Goal: Information Seeking & Learning: Learn about a topic

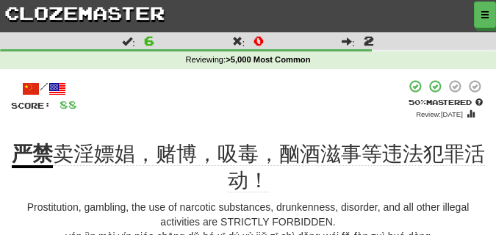
scroll to position [74, 0]
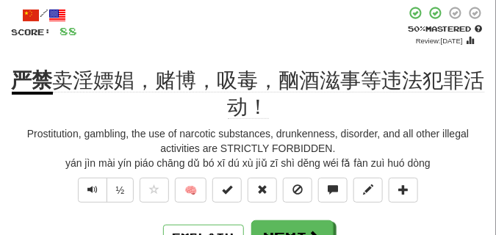
click at [93, 189] on span "Text-to-speech controls" at bounding box center [93, 190] width 10 height 10
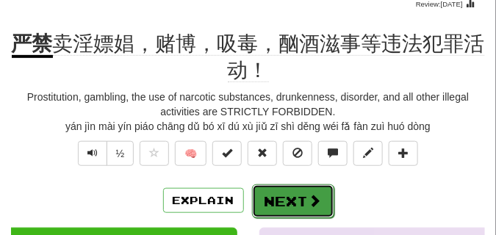
click at [314, 198] on span at bounding box center [315, 200] width 13 height 13
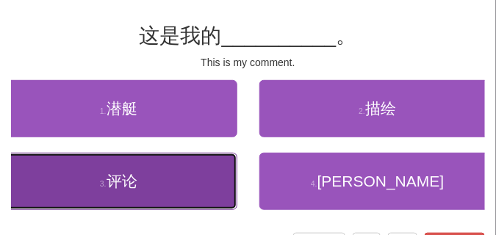
click at [165, 185] on button "3 . 评论" at bounding box center [119, 181] width 238 height 57
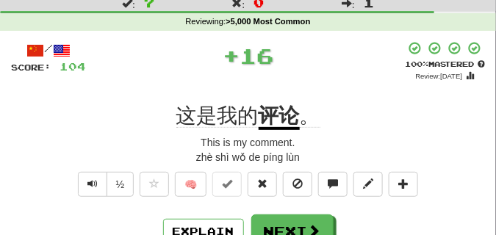
scroll to position [37, 0]
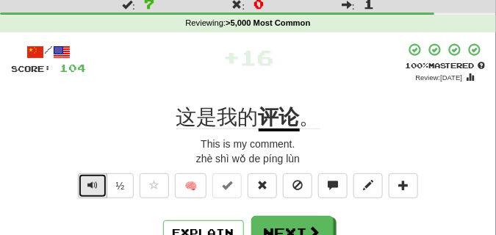
click at [95, 187] on span "Text-to-speech controls" at bounding box center [93, 185] width 10 height 10
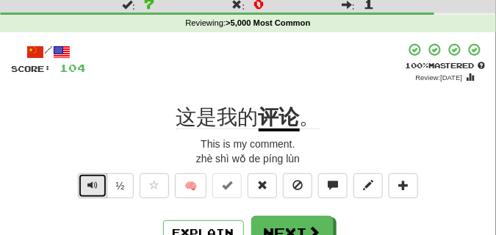
click at [95, 187] on span "Text-to-speech controls" at bounding box center [93, 185] width 10 height 10
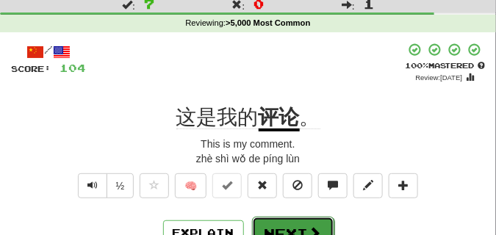
click at [295, 225] on button "Next" at bounding box center [293, 234] width 82 height 34
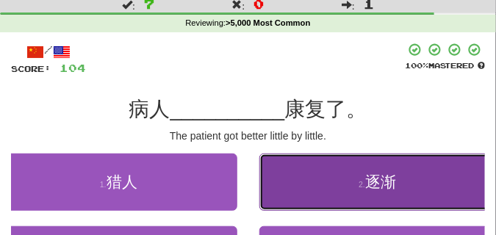
click at [345, 194] on button "2 . 逐渐" at bounding box center [379, 182] width 238 height 57
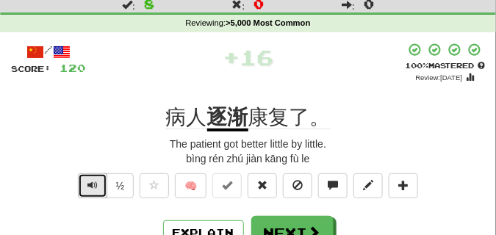
click at [93, 189] on span "Text-to-speech controls" at bounding box center [93, 185] width 10 height 10
click at [93, 188] on span "Text-to-speech controls" at bounding box center [93, 185] width 10 height 10
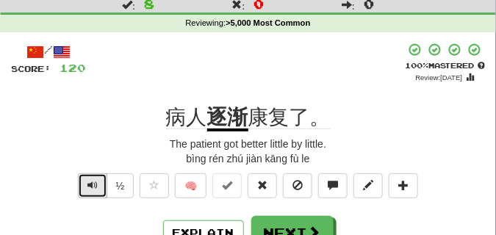
click at [93, 188] on span "Text-to-speech controls" at bounding box center [93, 185] width 10 height 10
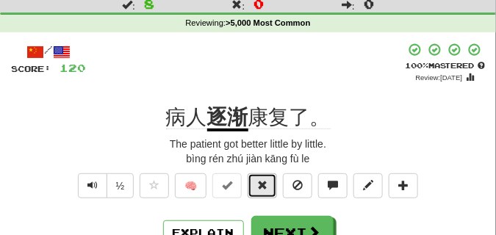
click at [266, 184] on span at bounding box center [262, 185] width 10 height 10
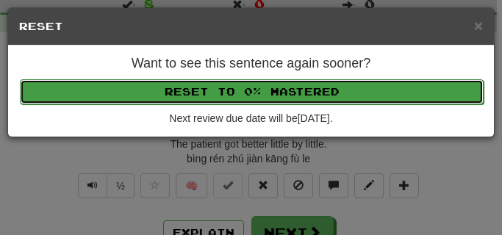
click at [244, 87] on button "Reset to 0% Mastered" at bounding box center [252, 91] width 464 height 25
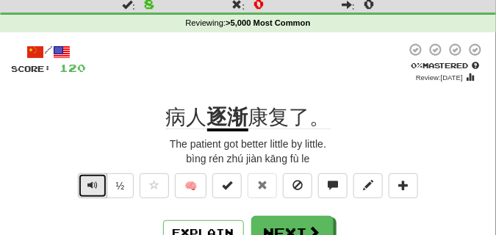
click at [98, 180] on button "Text-to-speech controls" at bounding box center [92, 186] width 29 height 25
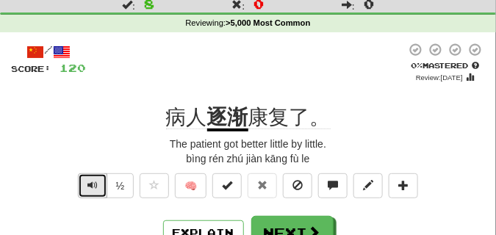
click at [98, 180] on button "Text-to-speech controls" at bounding box center [92, 186] width 29 height 25
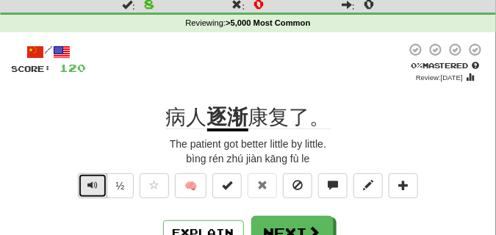
click at [98, 180] on button "Text-to-speech controls" at bounding box center [92, 186] width 29 height 25
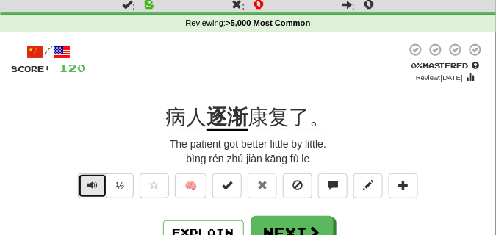
click at [98, 180] on button "Text-to-speech controls" at bounding box center [92, 186] width 29 height 25
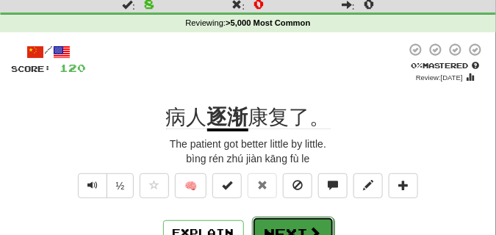
click at [277, 222] on button "Next" at bounding box center [293, 234] width 82 height 34
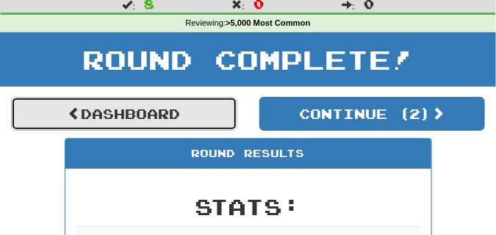
click at [193, 119] on link "Dashboard" at bounding box center [124, 114] width 227 height 34
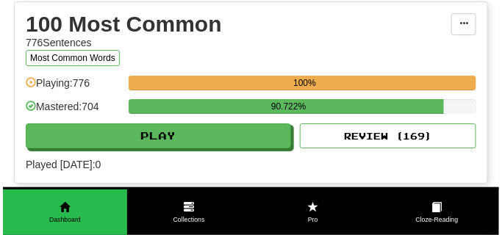
scroll to position [883, 0]
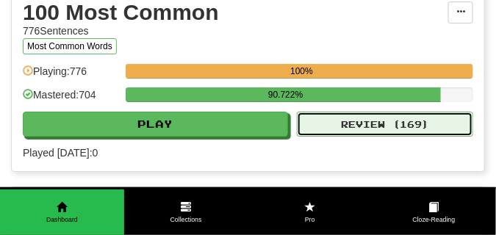
click at [329, 123] on button "Review ( 169 )" at bounding box center [385, 124] width 177 height 25
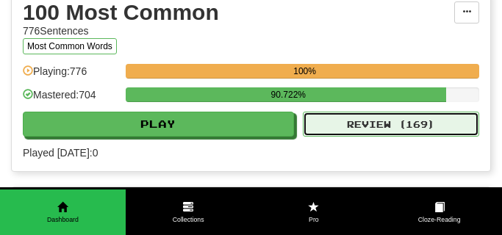
select select "**"
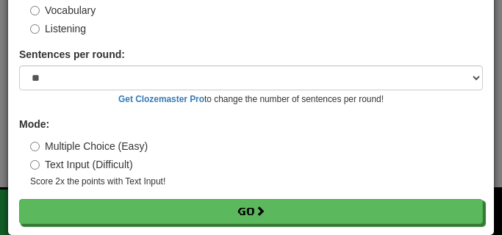
scroll to position [118, 0]
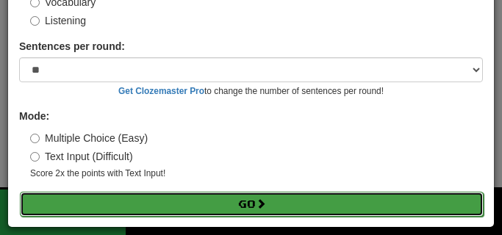
click at [213, 207] on button "Go" at bounding box center [252, 204] width 464 height 25
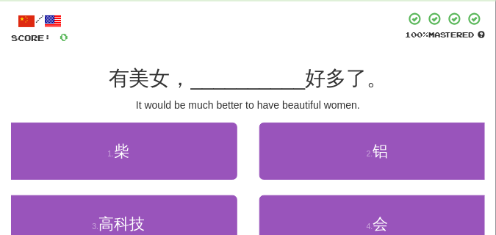
scroll to position [110, 0]
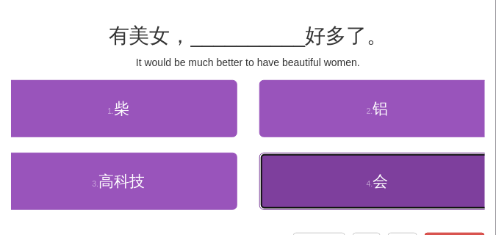
click at [299, 173] on button "4 . 会" at bounding box center [379, 181] width 238 height 57
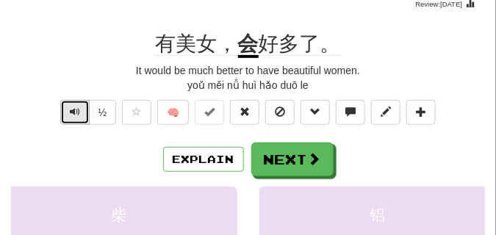
click at [67, 110] on button "Text-to-speech controls" at bounding box center [74, 112] width 29 height 25
click at [67, 109] on button "Text-to-speech controls" at bounding box center [74, 112] width 29 height 25
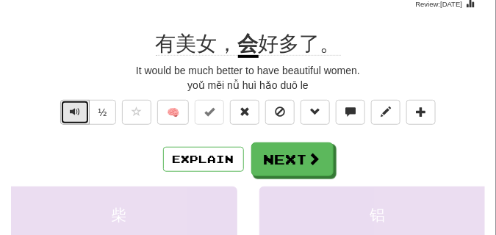
click at [67, 109] on button "Text-to-speech controls" at bounding box center [74, 112] width 29 height 25
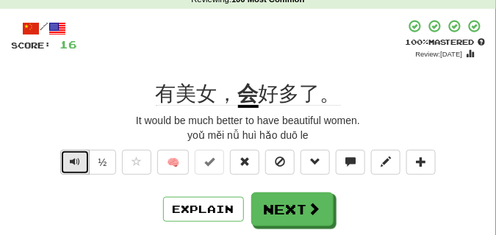
scroll to position [74, 0]
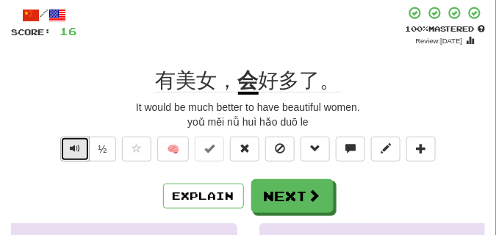
click at [76, 152] on span "Text-to-speech controls" at bounding box center [75, 148] width 10 height 10
click at [76, 146] on span "Text-to-speech controls" at bounding box center [75, 148] width 10 height 10
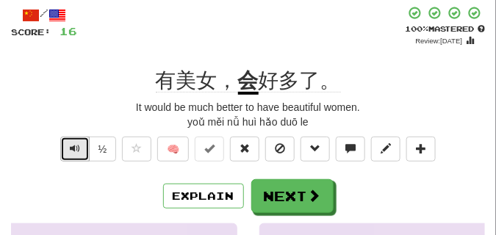
click at [76, 146] on span "Text-to-speech controls" at bounding box center [75, 148] width 10 height 10
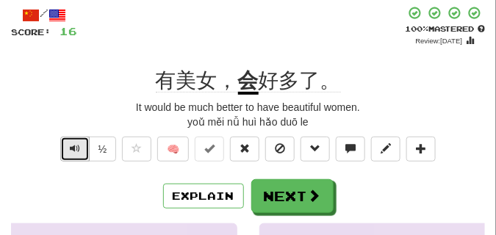
click at [76, 146] on span "Text-to-speech controls" at bounding box center [75, 148] width 10 height 10
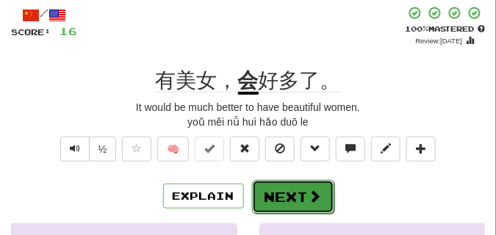
click at [304, 183] on button "Next" at bounding box center [293, 197] width 82 height 34
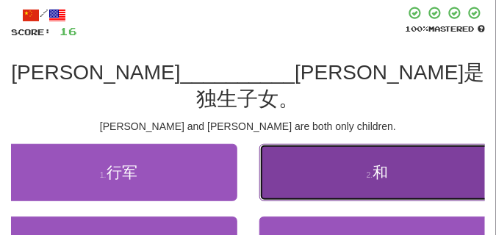
click at [387, 164] on span "和" at bounding box center [381, 172] width 15 height 17
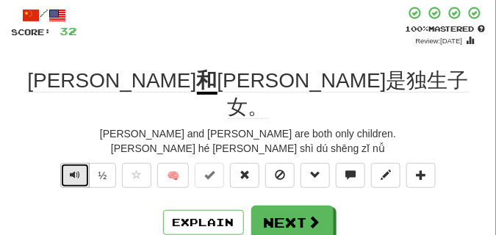
click at [76, 170] on span "Text-to-speech controls" at bounding box center [75, 175] width 10 height 10
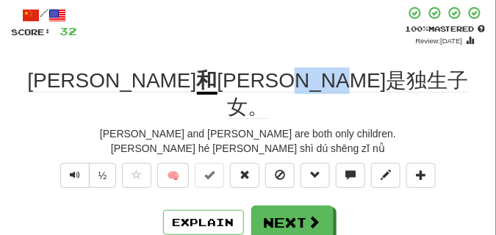
drag, startPoint x: 273, startPoint y: 79, endPoint x: 349, endPoint y: 82, distance: 75.8
click at [349, 82] on span "Mary都是独生子女。" at bounding box center [344, 94] width 252 height 50
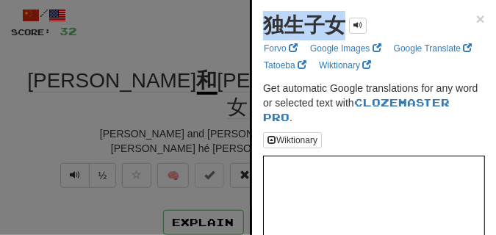
drag, startPoint x: 254, startPoint y: 30, endPoint x: 355, endPoint y: 35, distance: 100.9
copy div "独生子女"
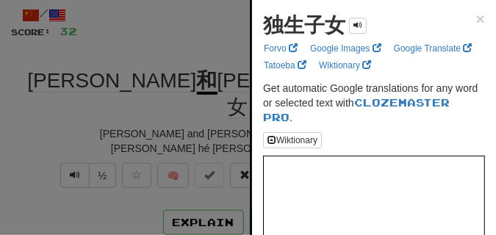
click at [211, 51] on div at bounding box center [248, 117] width 496 height 235
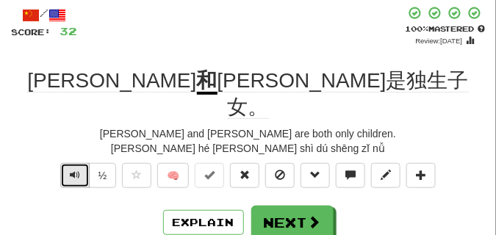
click at [85, 163] on button "Text-to-speech controls" at bounding box center [74, 175] width 29 height 25
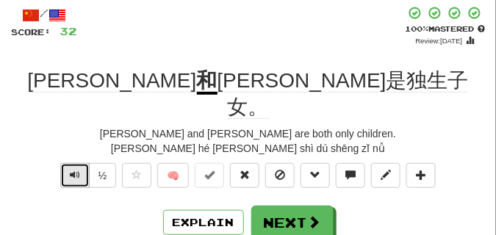
click at [85, 163] on button "Text-to-speech controls" at bounding box center [74, 175] width 29 height 25
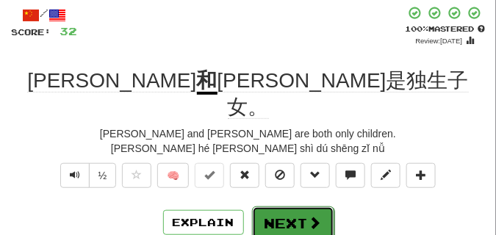
click at [322, 207] on button "Next" at bounding box center [293, 224] width 82 height 34
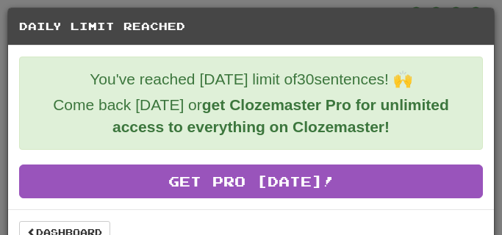
scroll to position [26, 0]
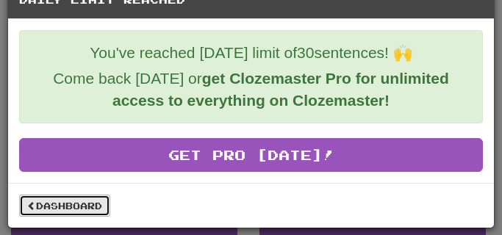
click at [87, 201] on link "Dashboard" at bounding box center [64, 206] width 91 height 22
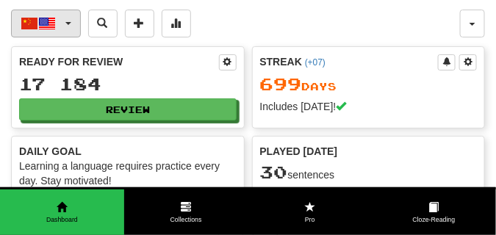
click at [68, 20] on button "中文 / English" at bounding box center [46, 24] width 70 height 28
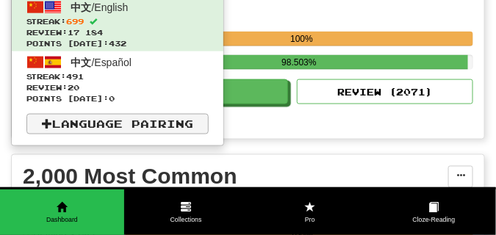
scroll to position [331, 0]
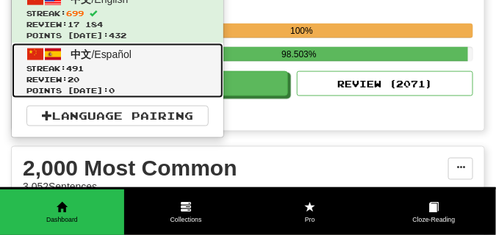
click at [103, 81] on span "Review: 20" at bounding box center [117, 79] width 182 height 11
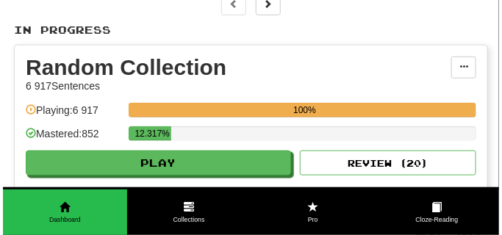
scroll to position [294, 0]
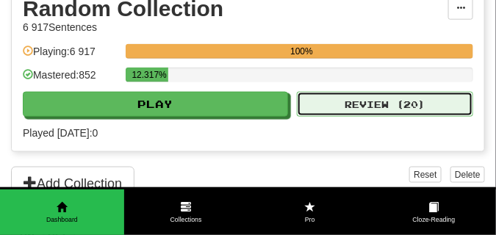
click at [356, 103] on button "Review ( 20 )" at bounding box center [385, 104] width 177 height 25
select select "**"
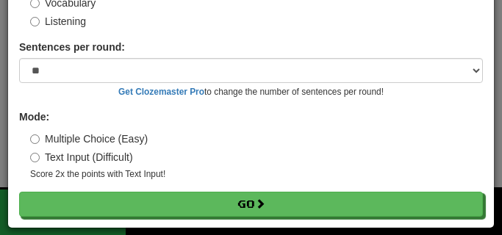
scroll to position [118, 0]
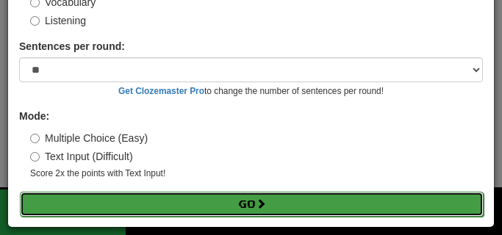
click at [202, 198] on button "Go" at bounding box center [252, 204] width 464 height 25
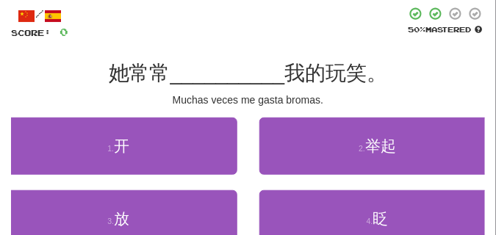
scroll to position [74, 0]
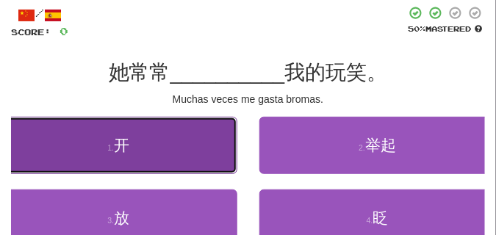
click at [168, 146] on button "1 . 开" at bounding box center [119, 145] width 238 height 57
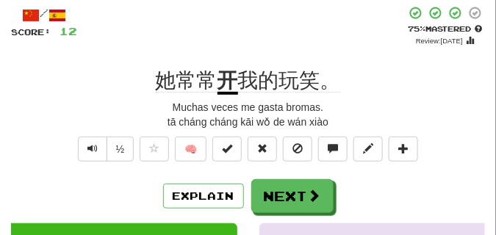
click at [103, 99] on div "/ Score: 12 + 12 75 % Mastered Review: [DATE] 她常常 开 我的玩笑。 Muchas veces me gasta…" at bounding box center [248, 226] width 474 height 441
click at [93, 149] on span "Text-to-speech controls" at bounding box center [93, 148] width 10 height 10
click at [98, 123] on div "tā cháng cháng kāi wǒ de wán xiào" at bounding box center [248, 122] width 474 height 15
click at [88, 150] on span "Text-to-speech controls" at bounding box center [93, 148] width 10 height 10
click at [94, 109] on div "Muchas veces me gasta bromas." at bounding box center [248, 107] width 474 height 15
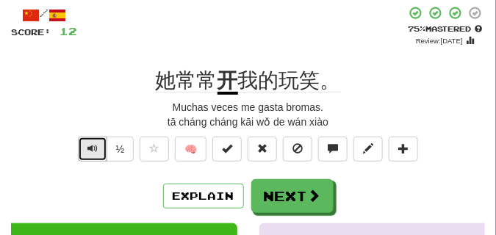
click at [88, 140] on button "Text-to-speech controls" at bounding box center [92, 149] width 29 height 25
click at [91, 112] on div "Muchas veces me gasta bromas." at bounding box center [248, 107] width 474 height 15
click at [90, 144] on span "Text-to-speech controls" at bounding box center [93, 148] width 10 height 10
click at [90, 125] on div "tā cháng cháng kāi wǒ de wán xiào" at bounding box center [248, 122] width 474 height 15
click at [93, 148] on span "Text-to-speech controls" at bounding box center [93, 148] width 10 height 10
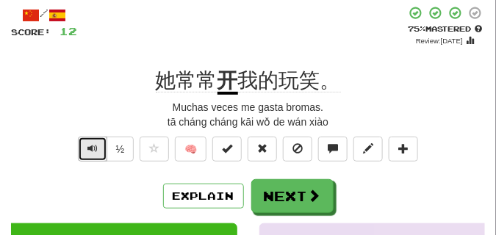
click at [93, 148] on span "Text-to-speech controls" at bounding box center [93, 148] width 10 height 10
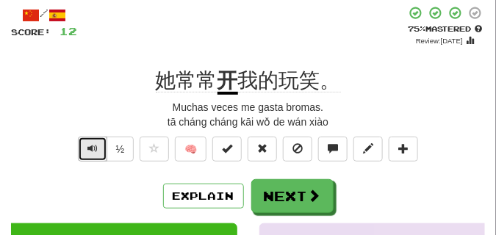
click at [93, 148] on span "Text-to-speech controls" at bounding box center [93, 148] width 10 height 10
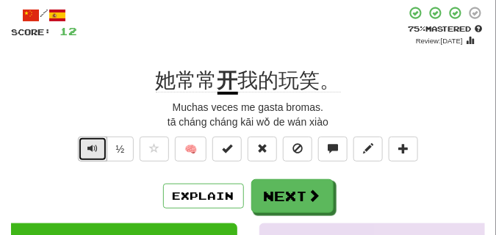
click at [93, 148] on span "Text-to-speech controls" at bounding box center [93, 148] width 10 height 10
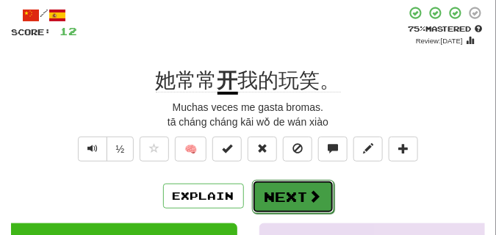
click at [287, 185] on button "Next" at bounding box center [293, 197] width 82 height 34
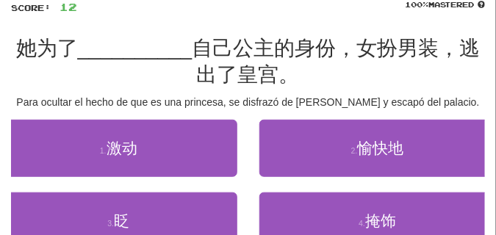
scroll to position [110, 0]
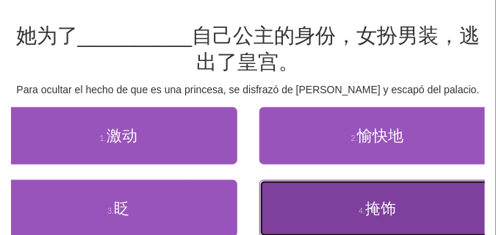
click at [295, 200] on button "4 . 掩饰" at bounding box center [379, 208] width 238 height 57
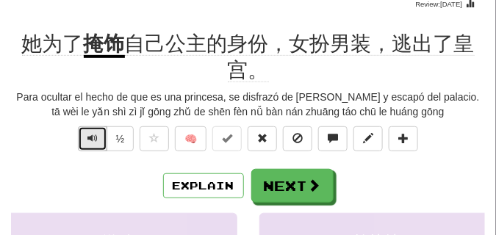
click at [93, 137] on span "Text-to-speech controls" at bounding box center [93, 138] width 10 height 10
click at [92, 135] on span "Text-to-speech controls" at bounding box center [93, 138] width 10 height 10
click at [96, 141] on span "Text-to-speech controls" at bounding box center [93, 138] width 10 height 10
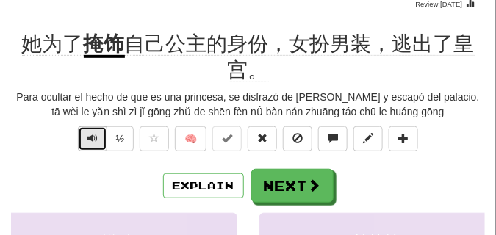
click at [96, 141] on span "Text-to-speech controls" at bounding box center [93, 138] width 10 height 10
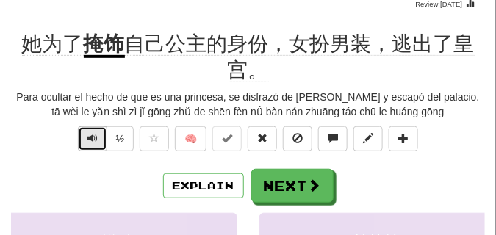
click at [96, 141] on span "Text-to-speech controls" at bounding box center [93, 138] width 10 height 10
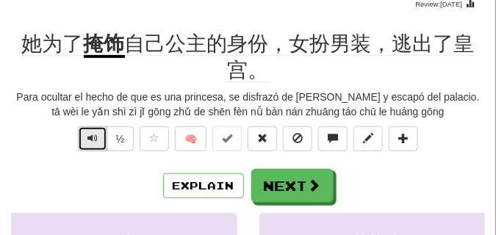
click at [96, 141] on span "Text-to-speech controls" at bounding box center [93, 138] width 10 height 10
click at [88, 137] on span "Text-to-speech controls" at bounding box center [93, 138] width 10 height 10
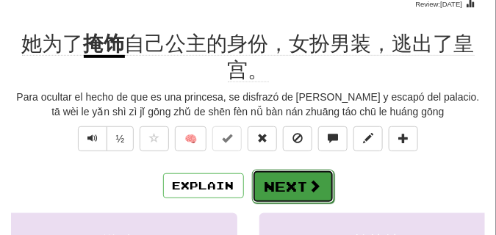
click at [291, 179] on button "Next" at bounding box center [293, 187] width 82 height 34
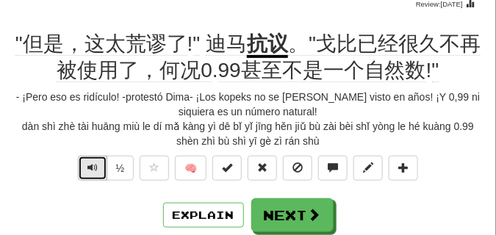
click at [92, 170] on span "Text-to-speech controls" at bounding box center [93, 168] width 10 height 10
click at [91, 168] on span "Text-to-speech controls" at bounding box center [93, 168] width 10 height 10
click at [89, 168] on span "Text-to-speech controls" at bounding box center [93, 168] width 10 height 10
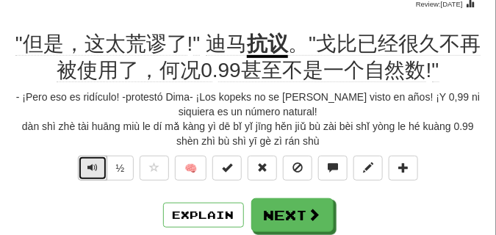
click at [89, 168] on span "Text-to-speech controls" at bounding box center [93, 168] width 10 height 10
click at [86, 167] on button "Text-to-speech controls" at bounding box center [92, 168] width 29 height 25
click at [91, 164] on span "Text-to-speech controls" at bounding box center [93, 168] width 10 height 10
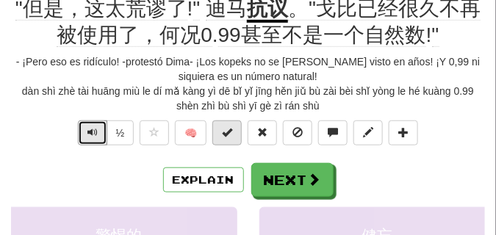
scroll to position [147, 0]
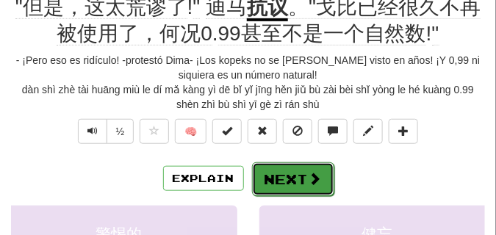
click at [305, 168] on button "Next" at bounding box center [293, 180] width 82 height 34
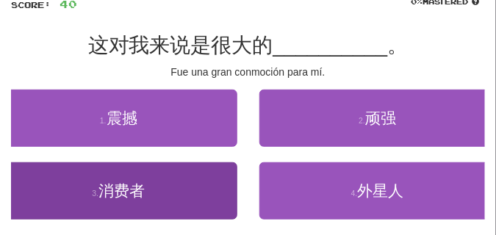
scroll to position [66, 0]
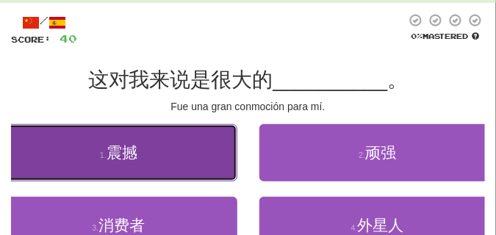
click at [146, 165] on button "1 . 震撼" at bounding box center [119, 152] width 238 height 57
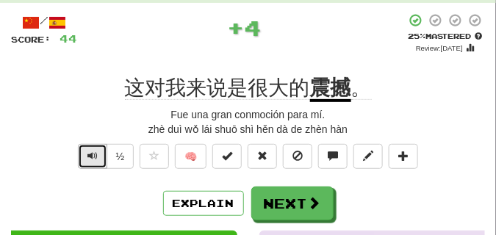
click at [93, 151] on span "Text-to-speech controls" at bounding box center [93, 156] width 10 height 10
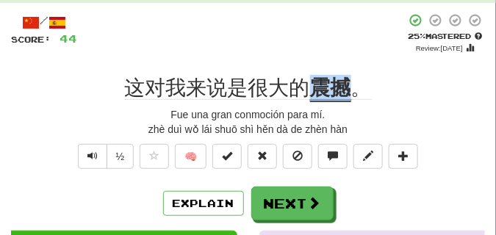
drag, startPoint x: 308, startPoint y: 91, endPoint x: 346, endPoint y: 95, distance: 38.4
click at [346, 95] on div "这对我来说是很大的 震撼 。" at bounding box center [248, 88] width 474 height 26
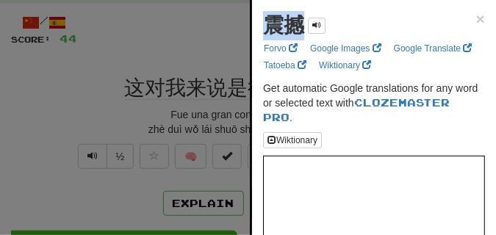
drag, startPoint x: 255, startPoint y: 26, endPoint x: 307, endPoint y: 33, distance: 52.0
copy strong "震撼"
click at [159, 49] on div at bounding box center [248, 117] width 496 height 235
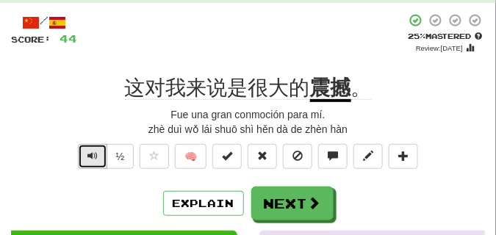
click at [88, 151] on span "Text-to-speech controls" at bounding box center [93, 156] width 10 height 10
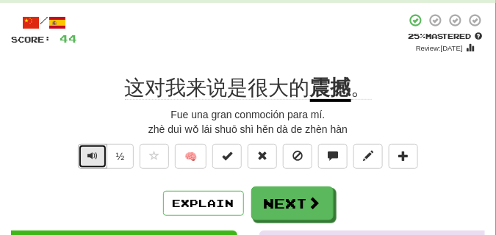
click at [88, 151] on span "Text-to-speech controls" at bounding box center [93, 156] width 10 height 10
click at [96, 156] on span "Text-to-speech controls" at bounding box center [93, 156] width 10 height 10
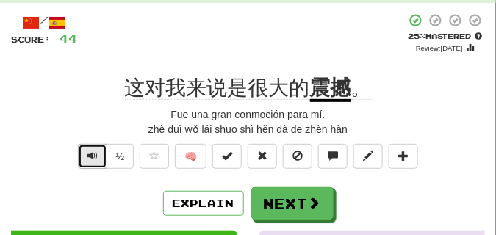
click at [96, 156] on span "Text-to-speech controls" at bounding box center [93, 156] width 10 height 10
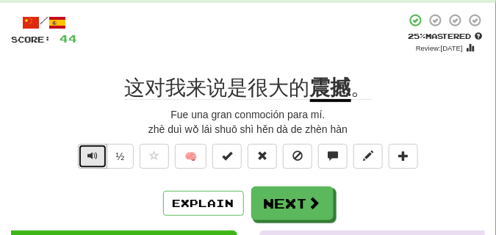
click at [96, 156] on span "Text-to-speech controls" at bounding box center [93, 156] width 10 height 10
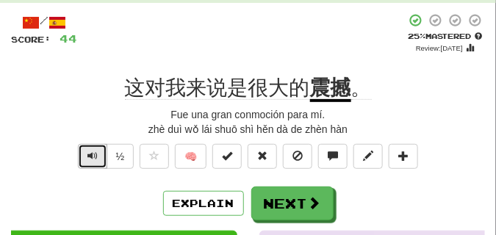
click at [96, 156] on span "Text-to-speech controls" at bounding box center [93, 156] width 10 height 10
click at [261, 163] on button at bounding box center [262, 156] width 29 height 25
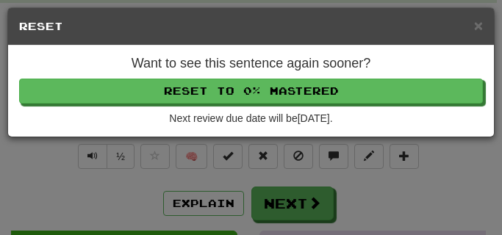
click at [263, 78] on div "Want to see this sentence again sooner? Reset to 0% Mastered Next review due da…" at bounding box center [251, 91] width 486 height 91
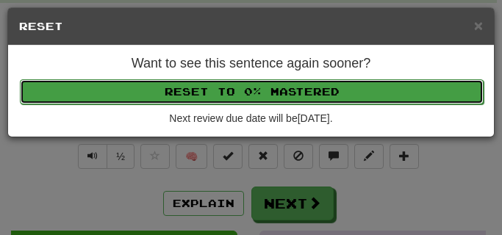
click at [262, 88] on button "Reset to 0% Mastered" at bounding box center [252, 91] width 464 height 25
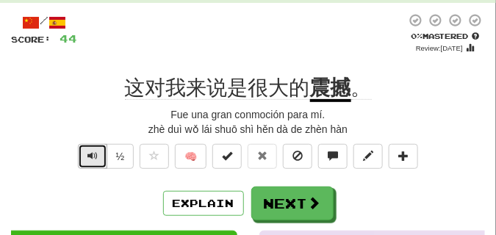
click at [90, 157] on span "Text-to-speech controls" at bounding box center [93, 156] width 10 height 10
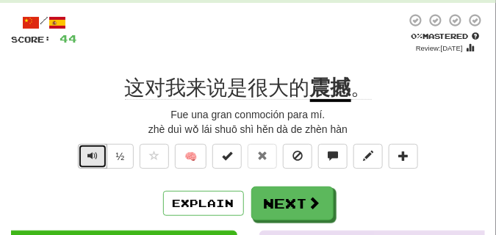
click at [90, 157] on span "Text-to-speech controls" at bounding box center [93, 156] width 10 height 10
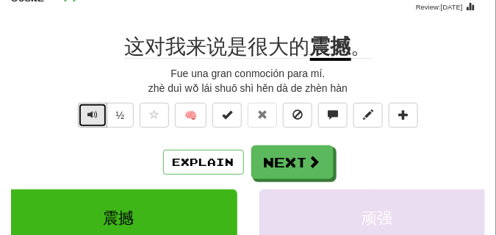
scroll to position [110, 0]
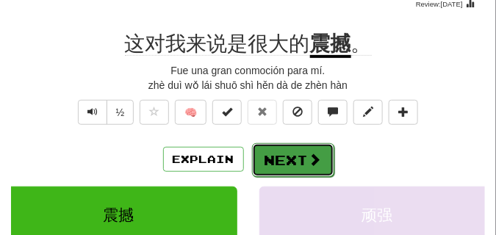
click at [266, 155] on button "Next" at bounding box center [293, 160] width 82 height 34
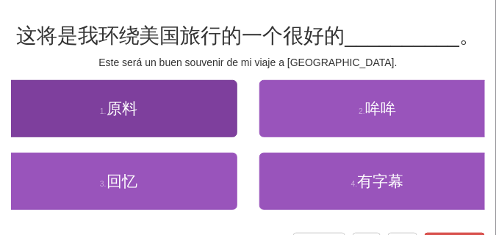
scroll to position [74, 0]
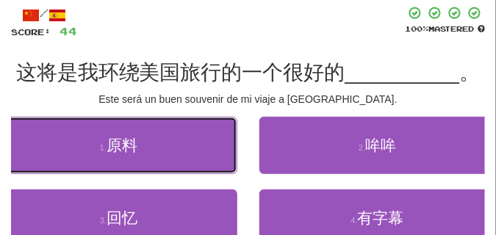
drag, startPoint x: 129, startPoint y: 124, endPoint x: 110, endPoint y: 112, distance: 22.2
click at [110, 112] on div "/ Score: 44 100 % Mastered 这将是我环绕美国旅行的一个很好的 __________ 。 Este será un buen souv…" at bounding box center [248, 150] width 474 height 289
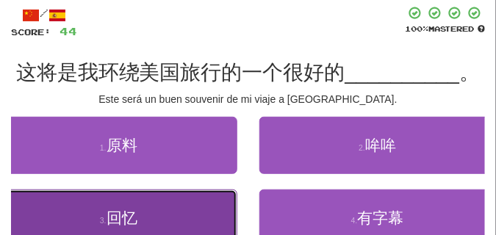
click at [120, 223] on span "回忆" at bounding box center [122, 218] width 31 height 17
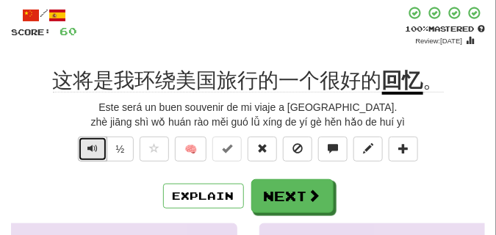
click at [95, 149] on span "Text-to-speech controls" at bounding box center [93, 148] width 10 height 10
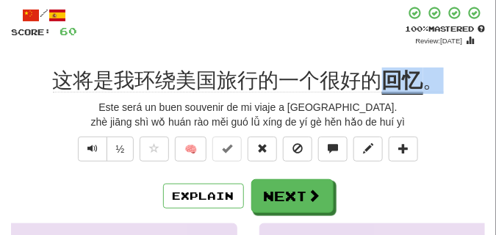
drag, startPoint x: 386, startPoint y: 85, endPoint x: 438, endPoint y: 86, distance: 52.2
click at [438, 86] on div "这将是我环绕美国旅行的一个很好的 回忆 。" at bounding box center [248, 81] width 474 height 26
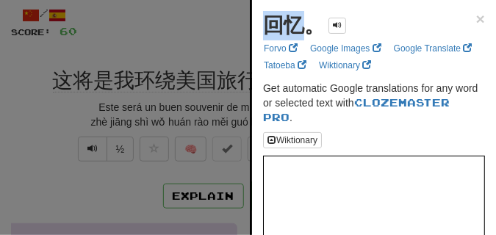
drag, startPoint x: 268, startPoint y: 17, endPoint x: 301, endPoint y: 34, distance: 37.2
click at [301, 34] on strong "回忆。" at bounding box center [294, 25] width 62 height 23
copy strong "回忆"
click at [149, 50] on div at bounding box center [248, 117] width 496 height 235
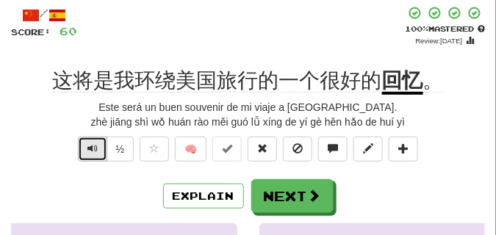
click at [94, 154] on span "Text-to-speech controls" at bounding box center [93, 148] width 10 height 10
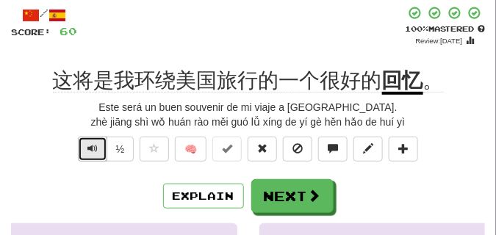
click at [94, 154] on span "Text-to-speech controls" at bounding box center [93, 148] width 10 height 10
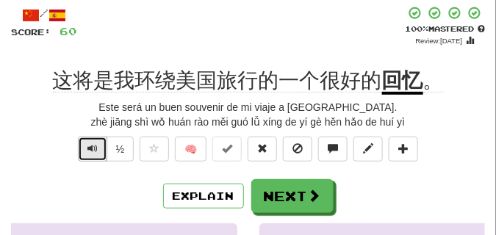
click at [94, 154] on span "Text-to-speech controls" at bounding box center [93, 148] width 10 height 10
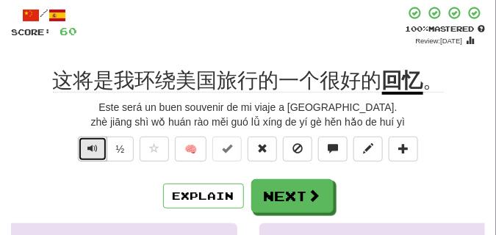
click at [94, 154] on span "Text-to-speech controls" at bounding box center [93, 148] width 10 height 10
click at [94, 150] on span "Text-to-speech controls" at bounding box center [93, 148] width 10 height 10
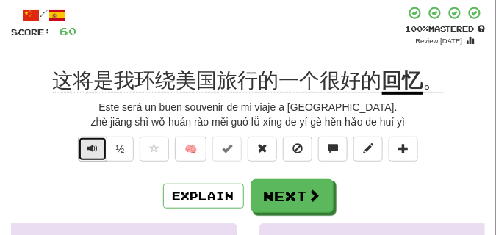
click at [94, 149] on span "Text-to-speech controls" at bounding box center [93, 148] width 10 height 10
click at [94, 148] on span "Text-to-speech controls" at bounding box center [93, 148] width 10 height 10
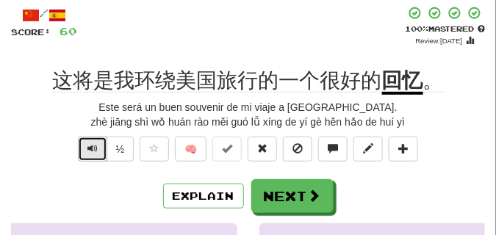
click at [94, 148] on span "Text-to-speech controls" at bounding box center [93, 148] width 10 height 10
click at [96, 149] on span "Text-to-speech controls" at bounding box center [93, 148] width 10 height 10
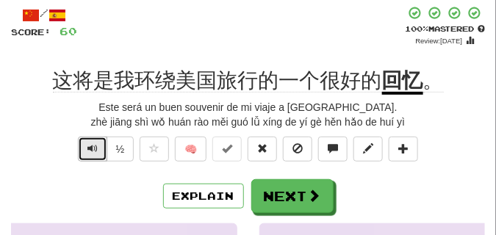
click at [96, 149] on span "Text-to-speech controls" at bounding box center [93, 148] width 10 height 10
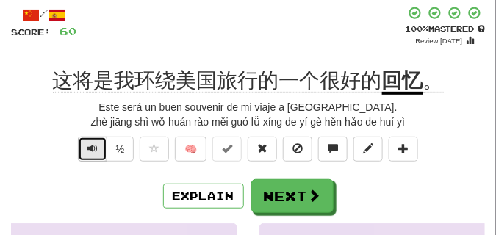
click at [96, 149] on span "Text-to-speech controls" at bounding box center [93, 148] width 10 height 10
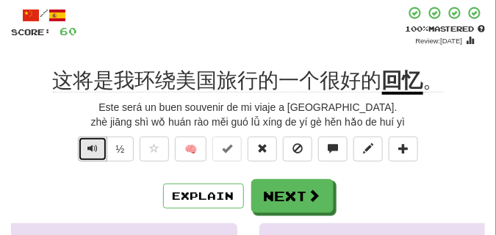
click at [96, 149] on span "Text-to-speech controls" at bounding box center [93, 148] width 10 height 10
click at [91, 149] on span "Text-to-speech controls" at bounding box center [93, 148] width 10 height 10
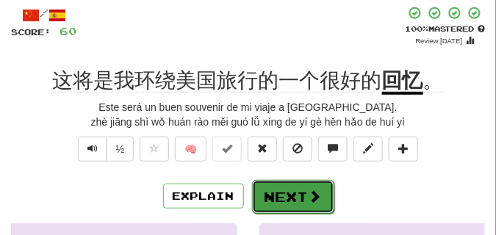
click at [277, 188] on button "Next" at bounding box center [293, 197] width 82 height 34
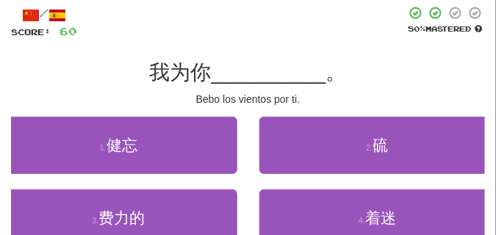
click at [179, 109] on div "/ Score: 60 50 % Mastered 我为你 __________ 。 Bebo los vientos por ti. 1 . 健忘 2 . …" at bounding box center [248, 150] width 474 height 289
click at [260, 40] on div "/ Score: 60 50 % Mastered 我为你 __________ 。 Bebo los vientos por ti. 1 . 健忘 2 . …" at bounding box center [248, 150] width 474 height 289
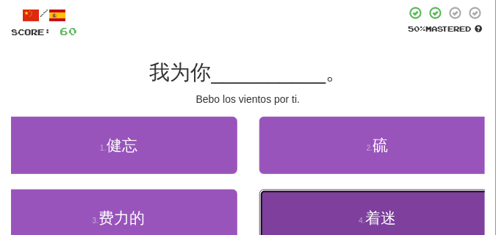
click at [298, 201] on button "4 . 着迷" at bounding box center [379, 218] width 238 height 57
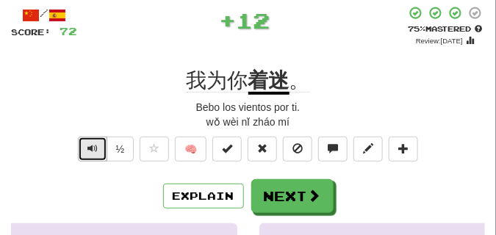
click at [85, 149] on button "Text-to-speech controls" at bounding box center [92, 149] width 29 height 25
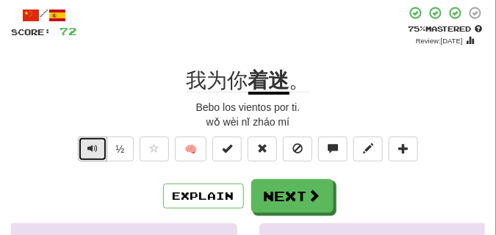
click at [85, 149] on button "Text-to-speech controls" at bounding box center [92, 149] width 29 height 25
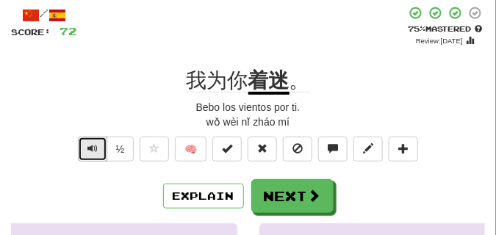
click at [85, 149] on button "Text-to-speech controls" at bounding box center [92, 149] width 29 height 25
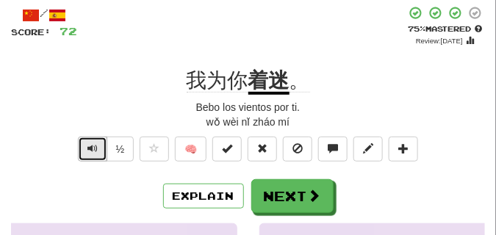
click at [85, 149] on button "Text-to-speech controls" at bounding box center [92, 149] width 29 height 25
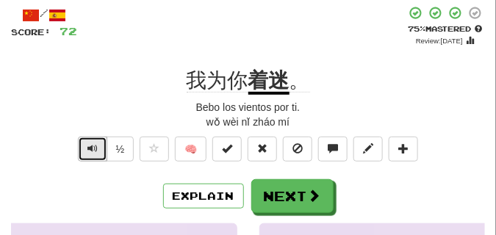
click at [85, 149] on button "Text-to-speech controls" at bounding box center [92, 149] width 29 height 25
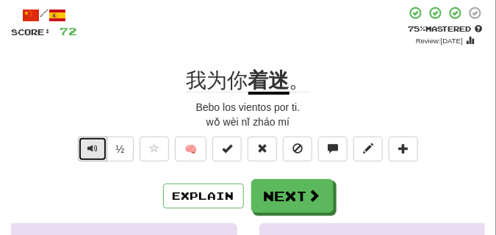
click at [85, 149] on button "Text-to-speech controls" at bounding box center [92, 149] width 29 height 25
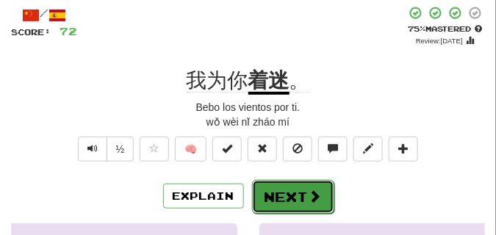
click at [292, 190] on button "Next" at bounding box center [293, 197] width 82 height 34
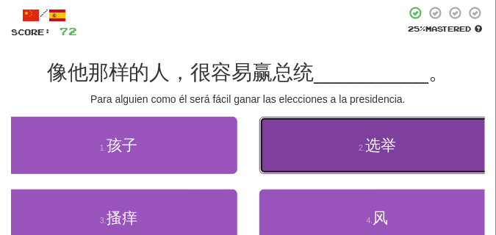
click at [313, 165] on button "2 . 选举" at bounding box center [379, 145] width 238 height 57
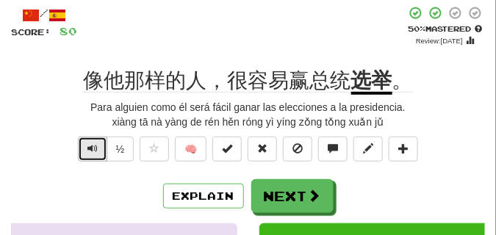
click at [93, 147] on span "Text-to-speech controls" at bounding box center [93, 148] width 10 height 10
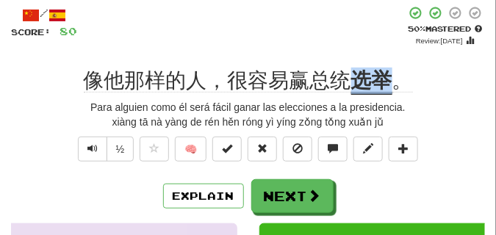
drag, startPoint x: 357, startPoint y: 84, endPoint x: 397, endPoint y: 82, distance: 39.8
click at [397, 82] on div "像他那样的人，很容易赢总统 选举 。" at bounding box center [248, 81] width 474 height 26
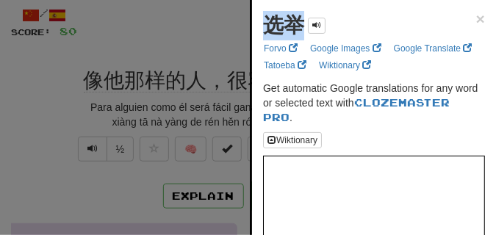
drag, startPoint x: 266, startPoint y: 21, endPoint x: 301, endPoint y: 26, distance: 35.0
click at [301, 26] on strong "选举" at bounding box center [283, 25] width 41 height 23
copy strong "选举"
click at [163, 25] on div at bounding box center [248, 117] width 496 height 235
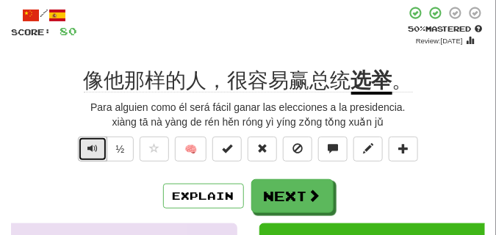
click at [85, 145] on button "Text-to-speech controls" at bounding box center [92, 149] width 29 height 25
click at [85, 146] on button "Text-to-speech controls" at bounding box center [92, 149] width 29 height 25
click at [90, 149] on span "Text-to-speech controls" at bounding box center [93, 148] width 10 height 10
click at [90, 148] on span "Text-to-speech controls" at bounding box center [93, 148] width 10 height 10
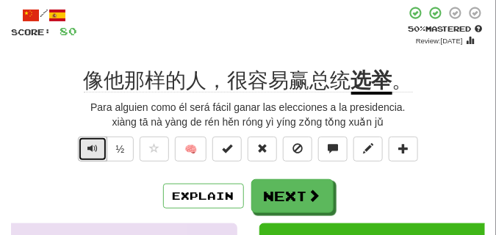
click at [90, 148] on span "Text-to-speech controls" at bounding box center [93, 148] width 10 height 10
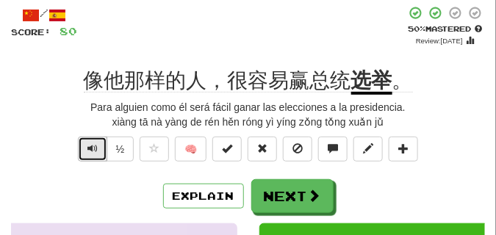
click at [90, 148] on span "Text-to-speech controls" at bounding box center [93, 148] width 10 height 10
click at [90, 147] on span "Text-to-speech controls" at bounding box center [93, 148] width 10 height 10
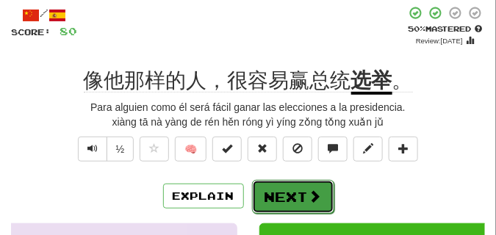
click at [300, 184] on button "Next" at bounding box center [293, 197] width 82 height 34
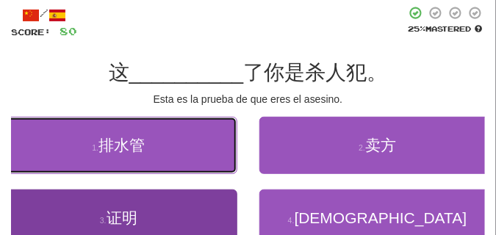
drag, startPoint x: 166, startPoint y: 126, endPoint x: 171, endPoint y: 218, distance: 92.8
click at [171, 218] on div "1 . 排水管 2 . 卖方 3 . 证明 4 . [DEMOGRAPHIC_DATA]" at bounding box center [248, 190] width 496 height 146
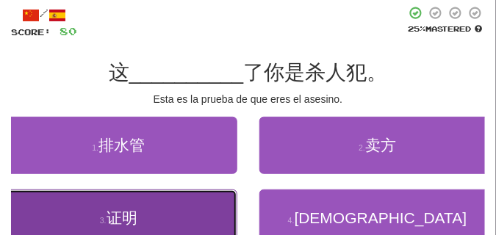
click at [171, 217] on button "3 . 证明" at bounding box center [119, 218] width 238 height 57
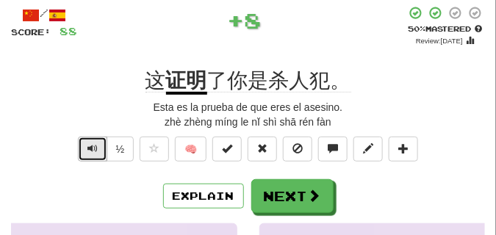
click at [91, 151] on span "Text-to-speech controls" at bounding box center [93, 148] width 10 height 10
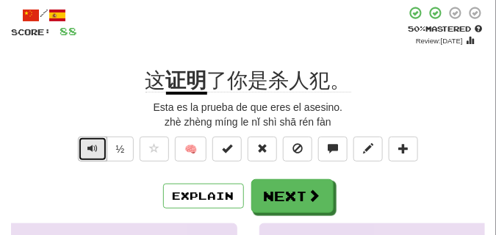
click at [91, 146] on span "Text-to-speech controls" at bounding box center [93, 148] width 10 height 10
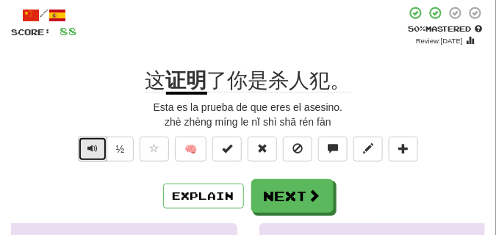
click at [91, 146] on span "Text-to-speech controls" at bounding box center [93, 148] width 10 height 10
click at [90, 146] on span "Text-to-speech controls" at bounding box center [93, 148] width 10 height 10
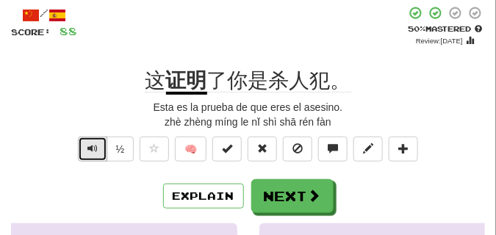
click at [90, 146] on span "Text-to-speech controls" at bounding box center [93, 148] width 10 height 10
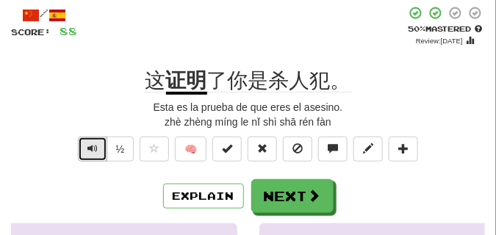
click at [90, 146] on span "Text-to-speech controls" at bounding box center [93, 148] width 10 height 10
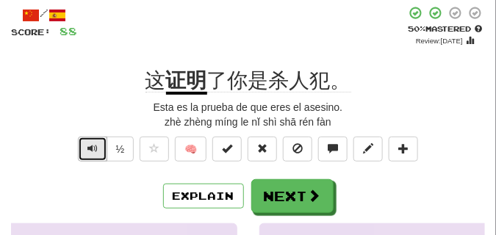
click at [90, 146] on span "Text-to-speech controls" at bounding box center [93, 148] width 10 height 10
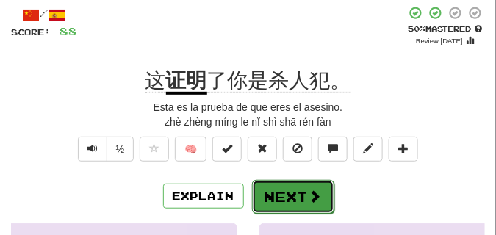
click at [290, 185] on button "Next" at bounding box center [293, 197] width 82 height 34
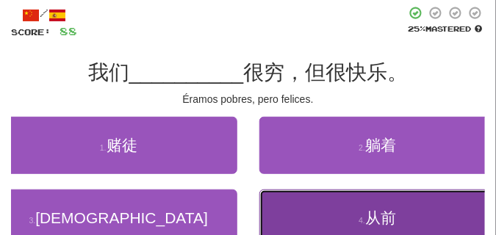
click at [343, 205] on button "4 . 从前" at bounding box center [379, 218] width 238 height 57
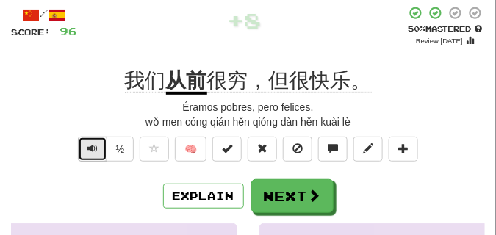
click at [98, 150] on button "Text-to-speech controls" at bounding box center [92, 149] width 29 height 25
click at [98, 149] on button "Text-to-speech controls" at bounding box center [92, 149] width 29 height 25
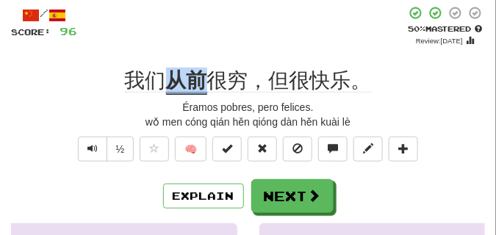
drag, startPoint x: 166, startPoint y: 79, endPoint x: 204, endPoint y: 80, distance: 38.3
click at [204, 80] on u "从前" at bounding box center [186, 82] width 41 height 26
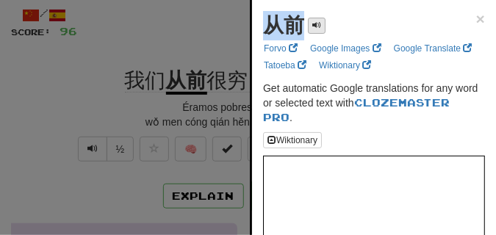
drag, startPoint x: 257, startPoint y: 29, endPoint x: 310, endPoint y: 32, distance: 53.0
copy div "从前"
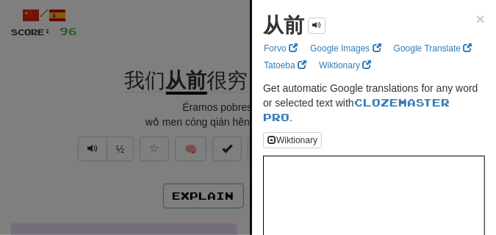
click at [180, 46] on div at bounding box center [248, 117] width 496 height 235
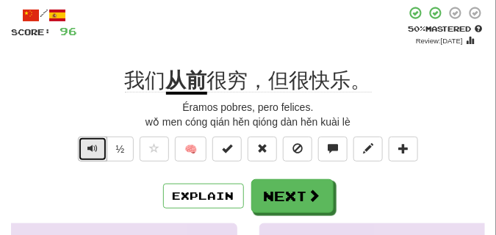
click at [96, 151] on span "Text-to-speech controls" at bounding box center [93, 148] width 10 height 10
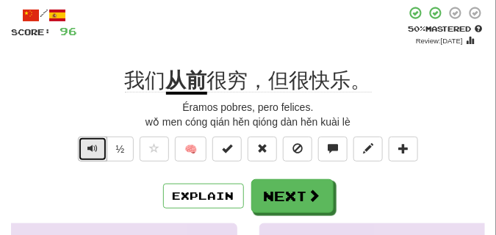
click at [96, 151] on span "Text-to-speech controls" at bounding box center [93, 148] width 10 height 10
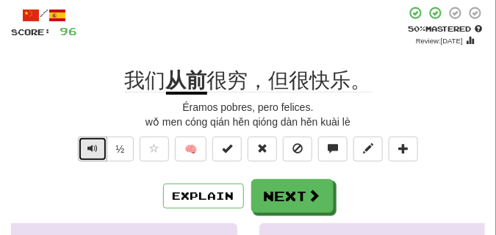
click at [96, 151] on span "Text-to-speech controls" at bounding box center [93, 148] width 10 height 10
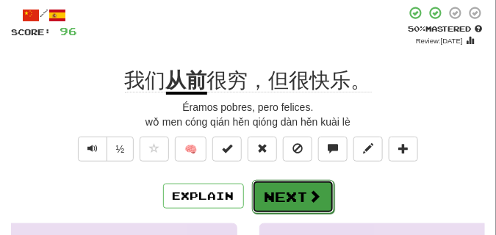
click at [265, 194] on button "Next" at bounding box center [293, 197] width 82 height 34
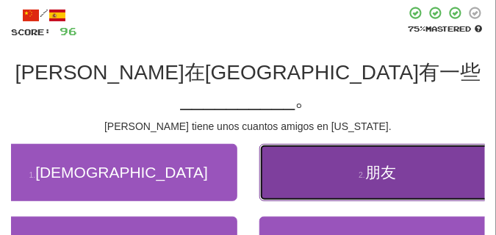
click at [319, 161] on button "2 . 朋友" at bounding box center [379, 172] width 238 height 57
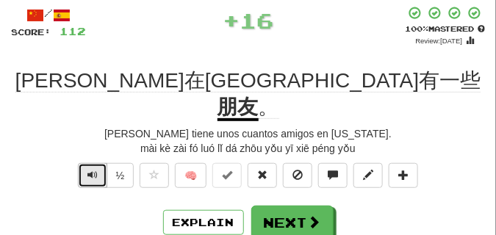
click at [92, 170] on span "Text-to-speech controls" at bounding box center [93, 175] width 10 height 10
click at [90, 170] on span "Text-to-speech controls" at bounding box center [93, 175] width 10 height 10
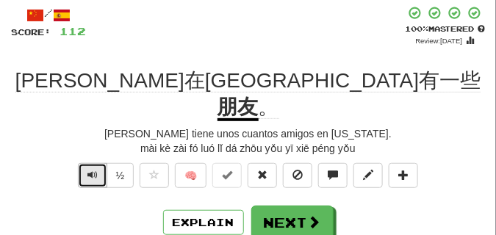
click at [90, 170] on span "Text-to-speech controls" at bounding box center [93, 175] width 10 height 10
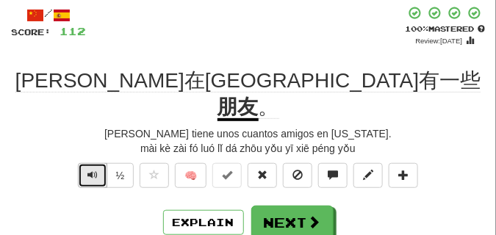
click at [90, 170] on span "Text-to-speech controls" at bounding box center [93, 175] width 10 height 10
click at [86, 163] on button "Text-to-speech controls" at bounding box center [92, 175] width 29 height 25
click at [90, 170] on span "Text-to-speech controls" at bounding box center [93, 175] width 10 height 10
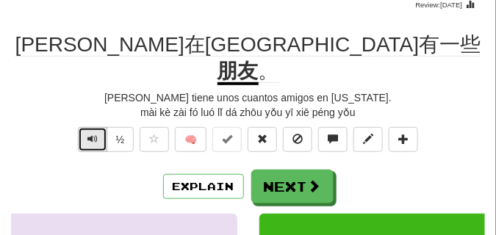
scroll to position [110, 0]
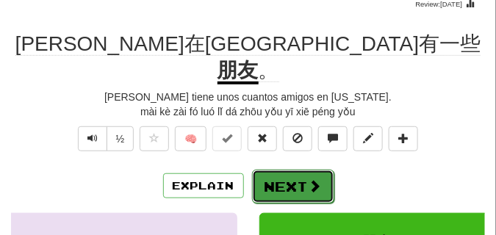
click at [285, 170] on button "Next" at bounding box center [293, 187] width 82 height 34
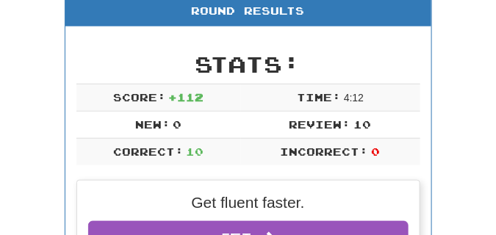
scroll to position [65, 0]
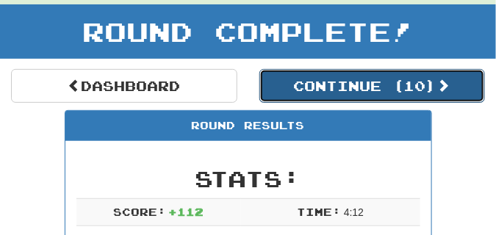
click at [315, 93] on button "Continue ( 10 )" at bounding box center [373, 86] width 227 height 34
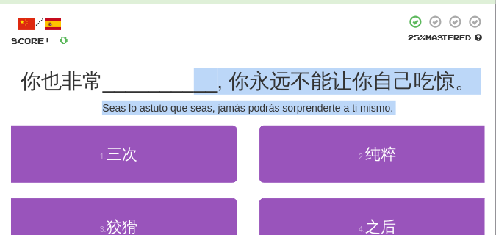
drag, startPoint x: 196, startPoint y: 118, endPoint x: 200, endPoint y: 82, distance: 36.2
click at [200, 82] on div "/ Score: 0 25 % Mastered 你也非常 __________ , 你永远不能让你自己吃惊。 [PERSON_NAME] lo astuto…" at bounding box center [248, 159] width 474 height 289
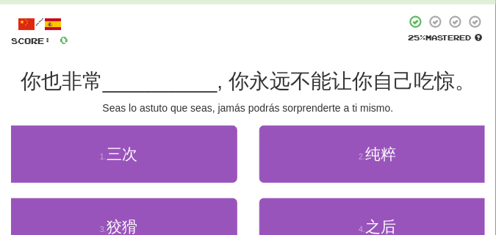
click at [249, 41] on div at bounding box center [237, 31] width 338 height 33
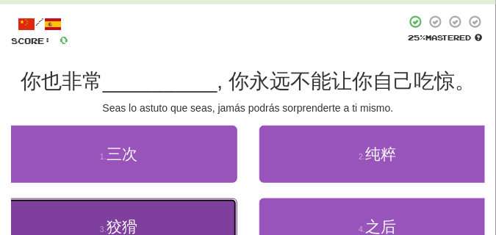
click at [169, 228] on button "3 . 狡猾" at bounding box center [119, 227] width 238 height 57
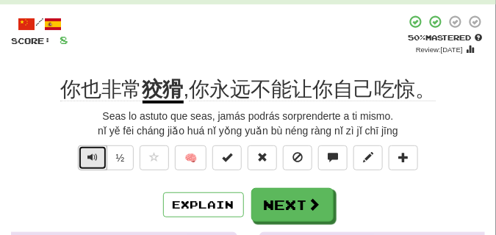
click at [93, 154] on span "Text-to-speech controls" at bounding box center [93, 157] width 10 height 10
click at [93, 152] on span "Text-to-speech controls" at bounding box center [93, 157] width 10 height 10
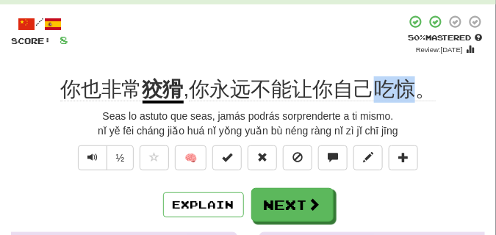
drag, startPoint x: 381, startPoint y: 90, endPoint x: 415, endPoint y: 91, distance: 33.8
click at [415, 91] on span "你永远不能让你自己吃惊。" at bounding box center [312, 90] width 247 height 24
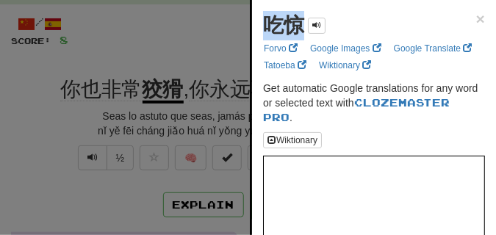
drag, startPoint x: 268, startPoint y: 29, endPoint x: 296, endPoint y: 35, distance: 28.4
click at [296, 35] on strong "吃惊" at bounding box center [283, 25] width 41 height 23
copy strong "吃惊"
click at [93, 59] on div at bounding box center [248, 117] width 496 height 235
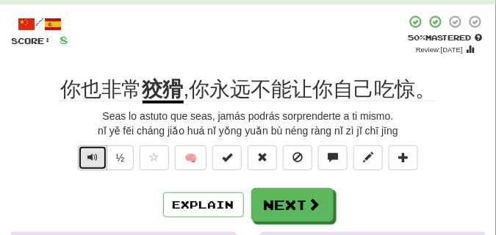
click at [83, 161] on button "Text-to-speech controls" at bounding box center [92, 158] width 29 height 25
click at [83, 160] on button "Text-to-speech controls" at bounding box center [92, 158] width 29 height 25
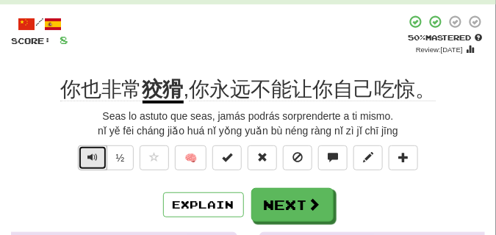
click at [85, 157] on button "Text-to-speech controls" at bounding box center [92, 158] width 29 height 25
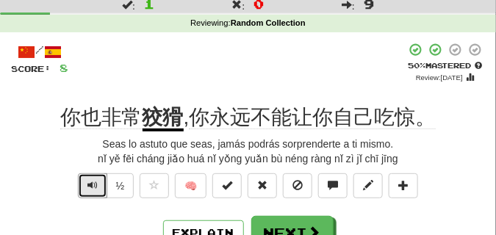
scroll to position [74, 0]
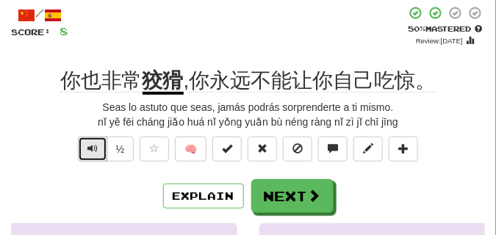
click at [88, 146] on span "Text-to-speech controls" at bounding box center [93, 148] width 10 height 10
click at [88, 153] on span "Text-to-speech controls" at bounding box center [93, 148] width 10 height 10
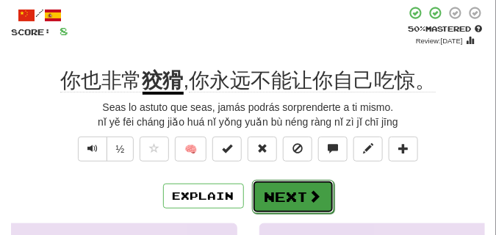
click at [285, 184] on button "Next" at bounding box center [293, 197] width 82 height 34
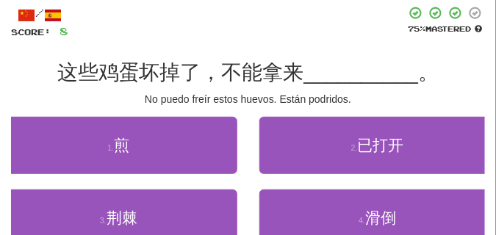
click at [170, 53] on div "/ Score: 8 75 % Mastered 这些鸡蛋坏掉了，不能拿来 __________ 。 No puedo freír estos huevos.…" at bounding box center [248, 150] width 474 height 289
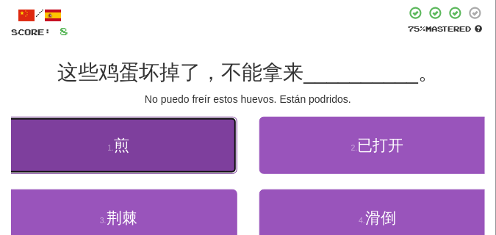
click at [154, 145] on button "1 . 煎" at bounding box center [119, 145] width 238 height 57
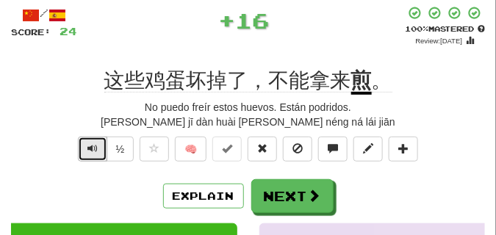
click at [91, 146] on span "Text-to-speech controls" at bounding box center [93, 148] width 10 height 10
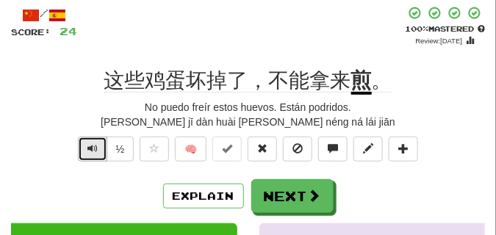
click at [91, 146] on span "Text-to-speech controls" at bounding box center [93, 148] width 10 height 10
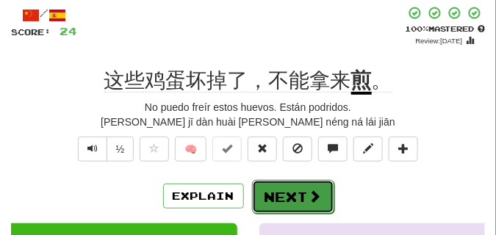
click at [295, 184] on button "Next" at bounding box center [293, 197] width 82 height 34
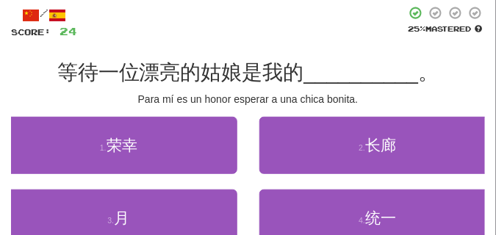
click at [106, 90] on div "/ Score: 24 25 % Mastered 等待一位漂亮的姑娘是我的 __________ 。 Para mí es un honor esperar…" at bounding box center [248, 150] width 474 height 289
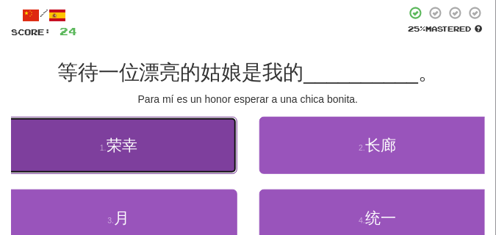
click at [92, 143] on button "1 . 荣幸" at bounding box center [119, 145] width 238 height 57
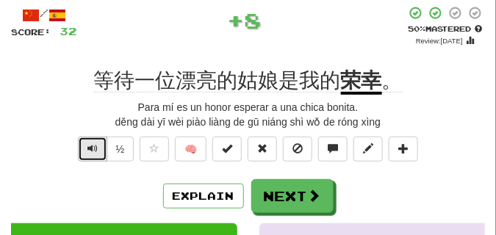
click at [91, 149] on span "Text-to-speech controls" at bounding box center [93, 148] width 10 height 10
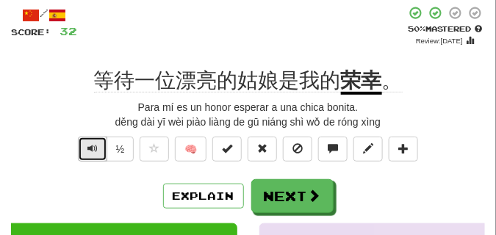
click at [91, 149] on span "Text-to-speech controls" at bounding box center [93, 148] width 10 height 10
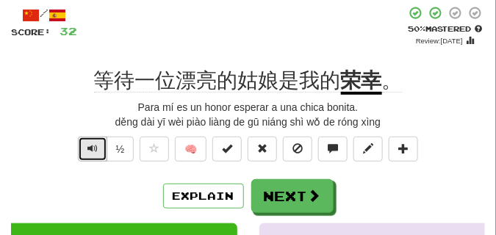
click at [91, 149] on span "Text-to-speech controls" at bounding box center [93, 148] width 10 height 10
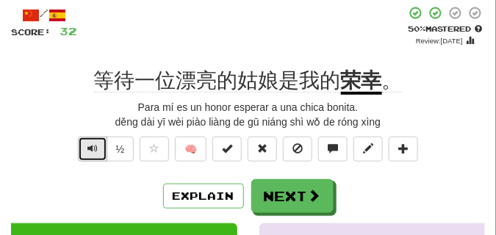
click at [91, 149] on span "Text-to-speech controls" at bounding box center [93, 148] width 10 height 10
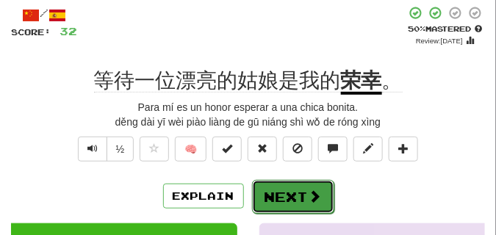
click at [308, 184] on button "Next" at bounding box center [293, 197] width 82 height 34
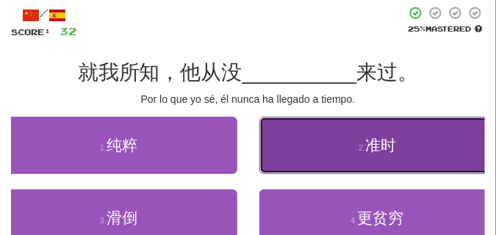
click at [306, 152] on button "2 . 准时" at bounding box center [379, 145] width 238 height 57
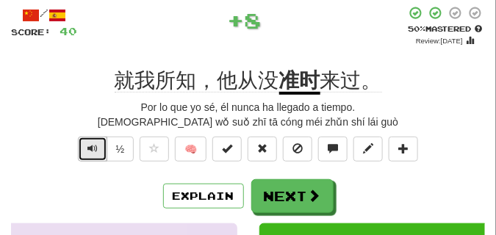
click at [88, 147] on span "Text-to-speech controls" at bounding box center [93, 148] width 10 height 10
click at [98, 146] on button "Text-to-speech controls" at bounding box center [92, 149] width 29 height 25
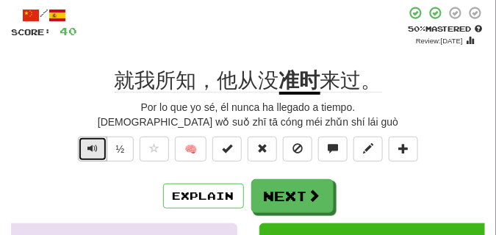
click at [98, 146] on button "Text-to-speech controls" at bounding box center [92, 149] width 29 height 25
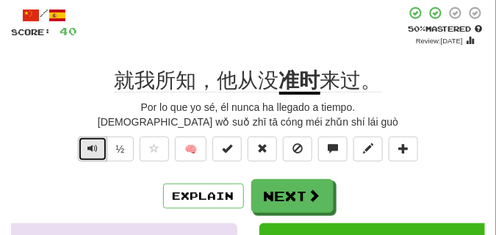
click at [98, 146] on button "Text-to-speech controls" at bounding box center [92, 149] width 29 height 25
click at [96, 142] on button "Text-to-speech controls" at bounding box center [92, 149] width 29 height 25
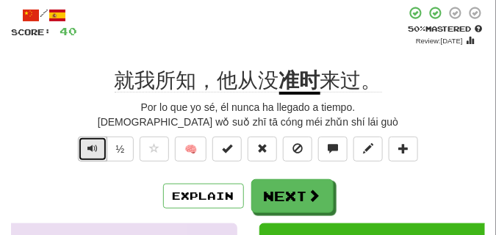
click at [96, 142] on button "Text-to-speech controls" at bounding box center [92, 149] width 29 height 25
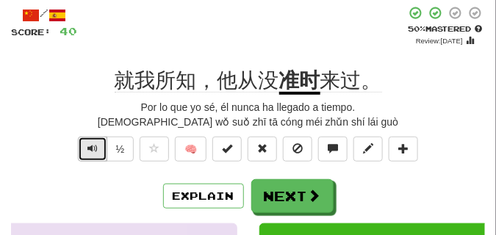
click at [96, 142] on button "Text-to-speech controls" at bounding box center [92, 149] width 29 height 25
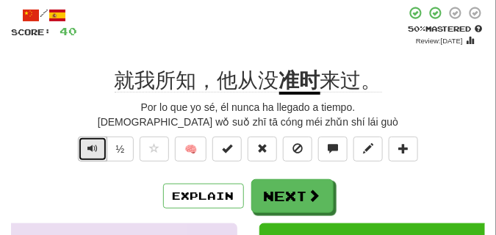
click at [96, 142] on button "Text-to-speech controls" at bounding box center [92, 149] width 29 height 25
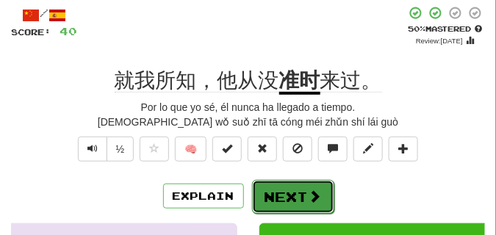
click at [288, 193] on button "Next" at bounding box center [293, 197] width 82 height 34
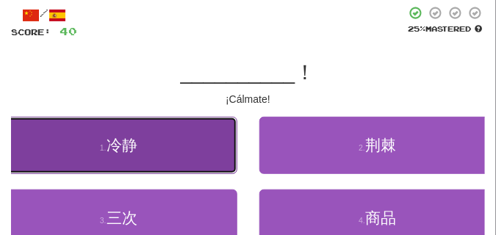
click at [73, 138] on button "1 . 冷静" at bounding box center [119, 145] width 238 height 57
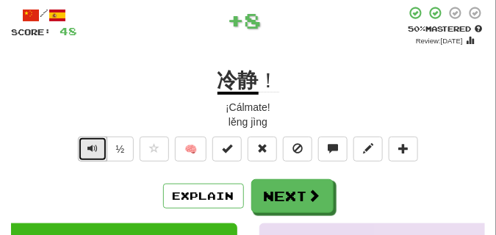
click at [85, 146] on button "Text-to-speech controls" at bounding box center [92, 149] width 29 height 25
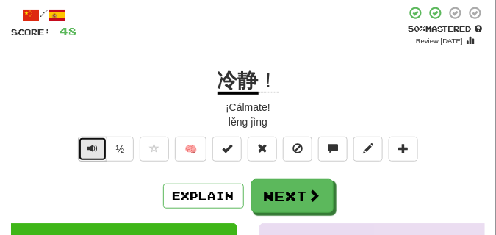
click at [85, 146] on button "Text-to-speech controls" at bounding box center [92, 149] width 29 height 25
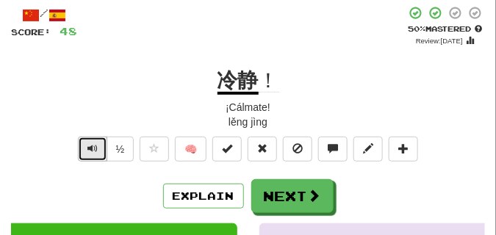
click at [85, 146] on button "Text-to-speech controls" at bounding box center [92, 149] width 29 height 25
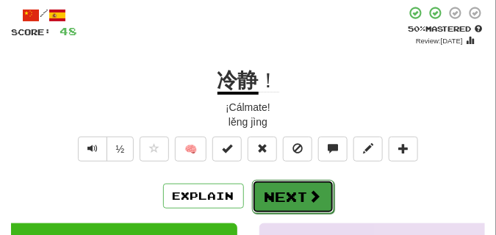
click at [300, 182] on button "Next" at bounding box center [293, 197] width 82 height 34
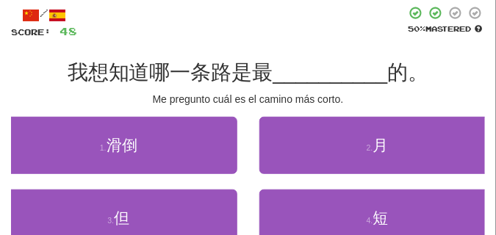
click at [148, 29] on div at bounding box center [241, 22] width 329 height 33
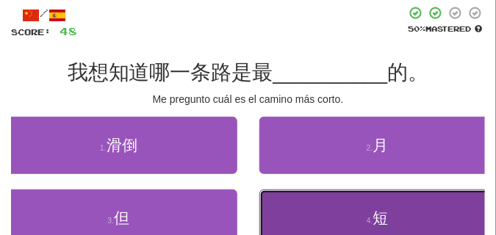
click at [319, 216] on button "4 . 短" at bounding box center [379, 218] width 238 height 57
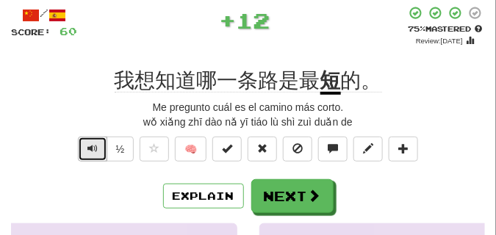
click at [95, 149] on span "Text-to-speech controls" at bounding box center [93, 148] width 10 height 10
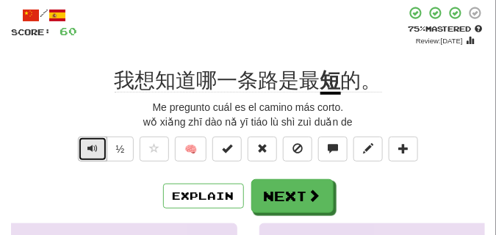
click at [95, 149] on span "Text-to-speech controls" at bounding box center [93, 148] width 10 height 10
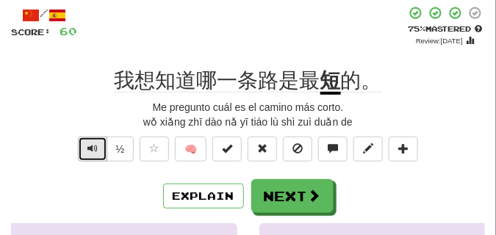
click at [95, 149] on span "Text-to-speech controls" at bounding box center [93, 148] width 10 height 10
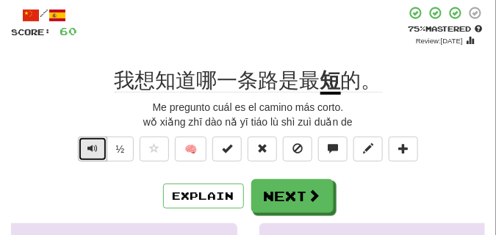
click at [95, 149] on span "Text-to-speech controls" at bounding box center [93, 148] width 10 height 10
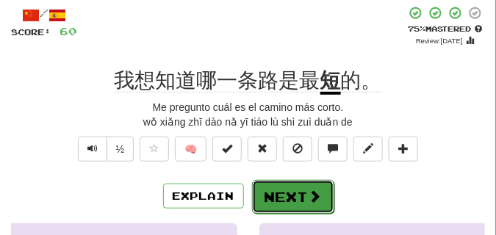
click at [278, 185] on button "Next" at bounding box center [293, 197] width 82 height 34
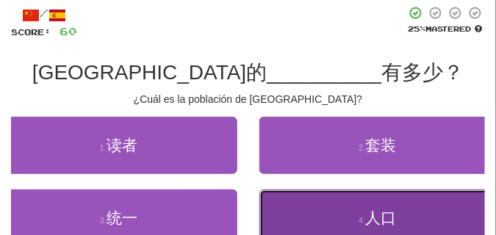
click at [312, 202] on button "4 . 人口" at bounding box center [379, 218] width 238 height 57
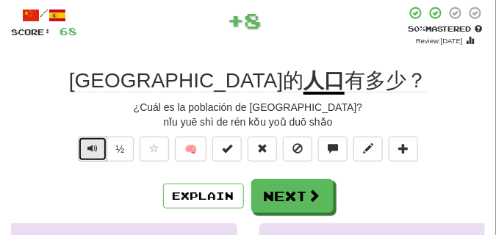
click at [91, 152] on span "Text-to-speech controls" at bounding box center [93, 148] width 10 height 10
click at [90, 148] on span "Text-to-speech controls" at bounding box center [93, 148] width 10 height 10
click at [90, 154] on span "Text-to-speech controls" at bounding box center [93, 148] width 10 height 10
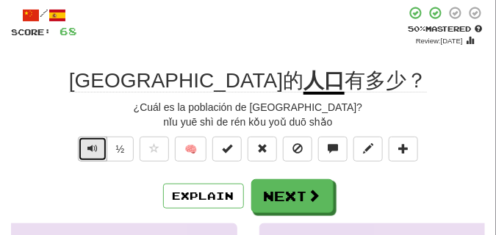
click at [90, 154] on span "Text-to-speech controls" at bounding box center [93, 148] width 10 height 10
click at [90, 153] on span "Text-to-speech controls" at bounding box center [93, 148] width 10 height 10
click at [94, 149] on span "Text-to-speech controls" at bounding box center [93, 148] width 10 height 10
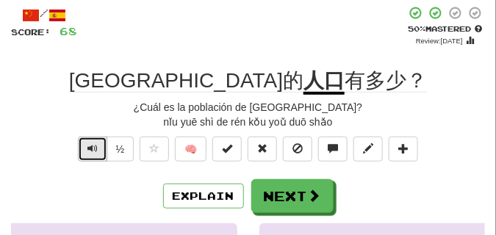
click at [94, 149] on span "Text-to-speech controls" at bounding box center [93, 148] width 10 height 10
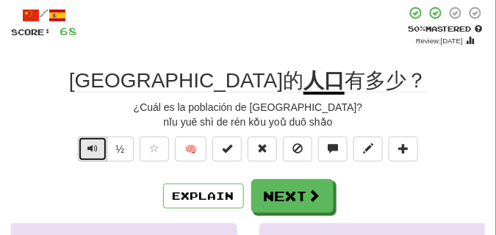
click at [94, 149] on span "Text-to-speech controls" at bounding box center [93, 148] width 10 height 10
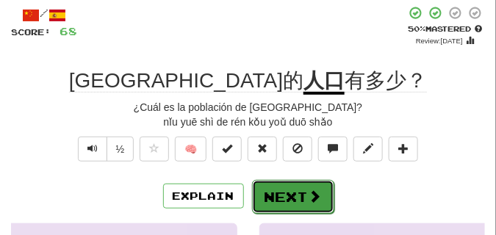
click at [296, 188] on button "Next" at bounding box center [293, 197] width 82 height 34
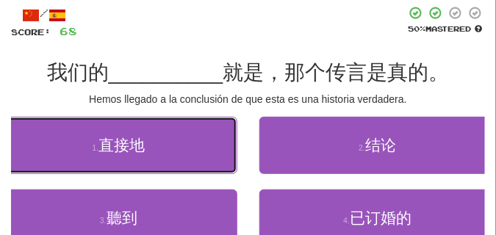
drag, startPoint x: 135, startPoint y: 120, endPoint x: 172, endPoint y: 79, distance: 55.7
click at [172, 79] on div "/ Score: 68 50 % Mastered 我们的 __________ 就是，那个传言是真的。 Hemos llegado a la conclus…" at bounding box center [248, 150] width 474 height 289
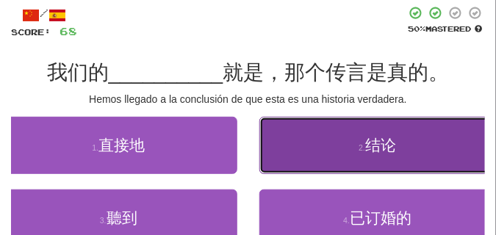
click at [377, 145] on span "结论" at bounding box center [381, 145] width 31 height 17
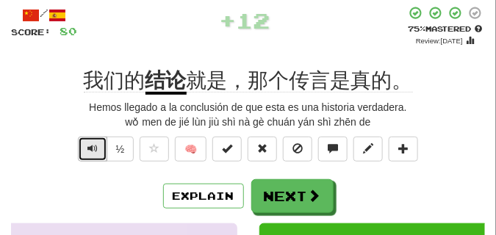
click at [103, 153] on button "Text-to-speech controls" at bounding box center [92, 149] width 29 height 25
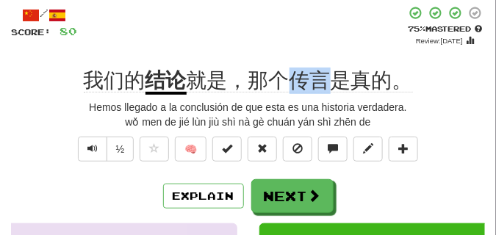
drag, startPoint x: 285, startPoint y: 81, endPoint x: 326, endPoint y: 83, distance: 40.5
click at [326, 83] on span "就是，那个传言是真的。" at bounding box center [300, 81] width 227 height 24
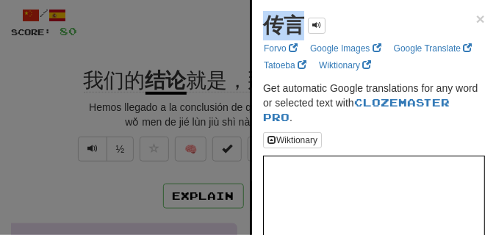
drag, startPoint x: 268, startPoint y: 32, endPoint x: 296, endPoint y: 35, distance: 28.1
click at [296, 35] on strong "传言" at bounding box center [283, 25] width 41 height 23
copy strong "传言"
click at [87, 51] on div at bounding box center [248, 117] width 496 height 235
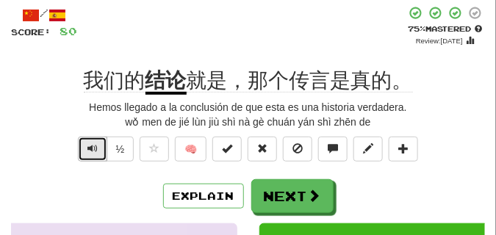
click at [88, 144] on span "Text-to-speech controls" at bounding box center [93, 148] width 10 height 10
click at [93, 147] on span "Text-to-speech controls" at bounding box center [93, 148] width 10 height 10
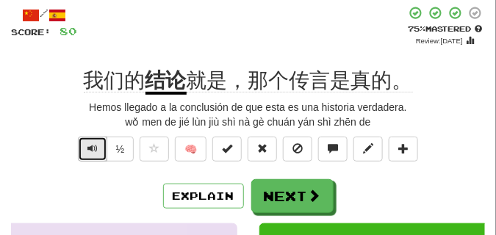
click at [93, 147] on span "Text-to-speech controls" at bounding box center [93, 148] width 10 height 10
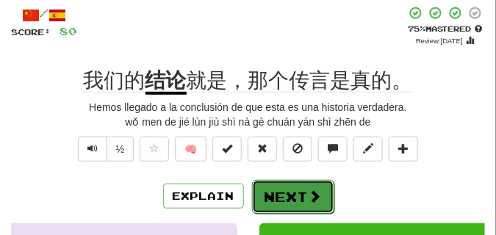
click at [302, 187] on button "Next" at bounding box center [293, 197] width 82 height 34
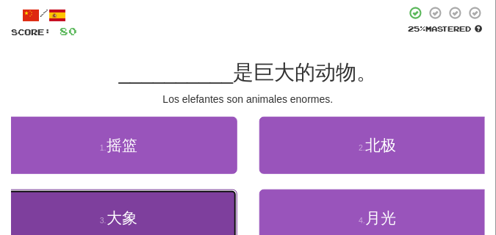
click at [167, 219] on button "3 . 大象" at bounding box center [119, 218] width 238 height 57
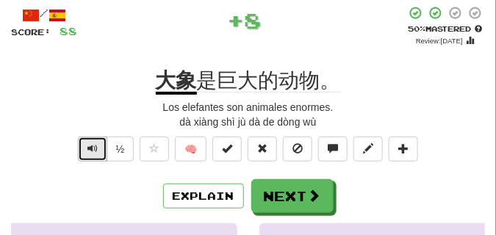
click at [92, 151] on span "Text-to-speech controls" at bounding box center [93, 148] width 10 height 10
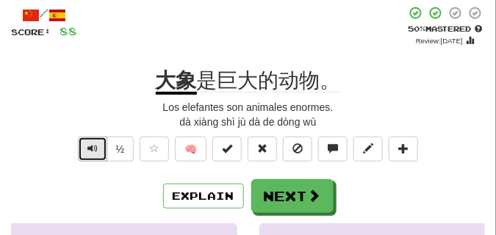
click at [92, 151] on span "Text-to-speech controls" at bounding box center [93, 148] width 10 height 10
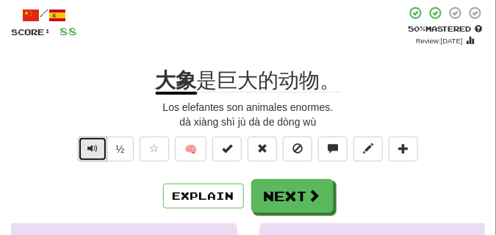
click at [92, 151] on span "Text-to-speech controls" at bounding box center [93, 148] width 10 height 10
click at [92, 150] on span "Text-to-speech controls" at bounding box center [93, 148] width 10 height 10
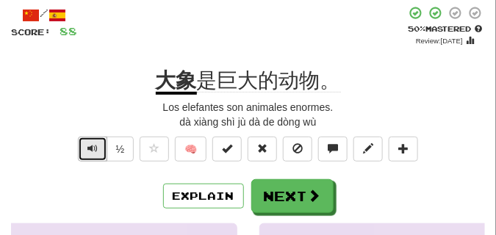
click at [92, 150] on span "Text-to-speech controls" at bounding box center [93, 148] width 10 height 10
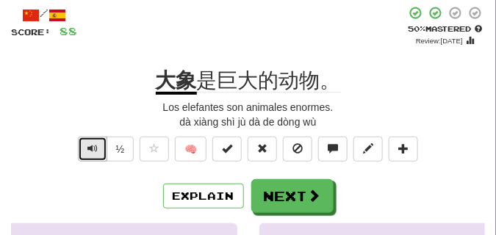
click at [92, 150] on span "Text-to-speech controls" at bounding box center [93, 148] width 10 height 10
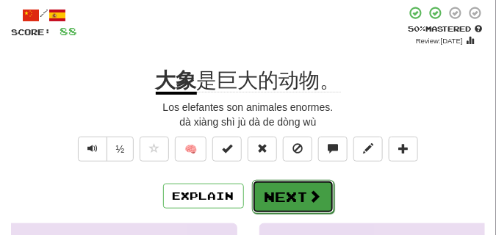
click at [294, 185] on button "Next" at bounding box center [293, 197] width 82 height 34
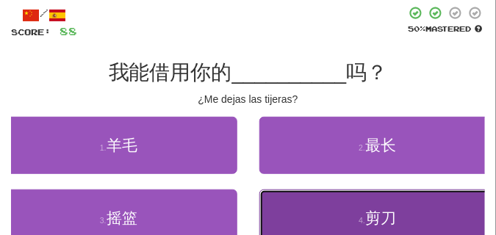
click at [309, 217] on button "4 . 剪刀" at bounding box center [379, 218] width 238 height 57
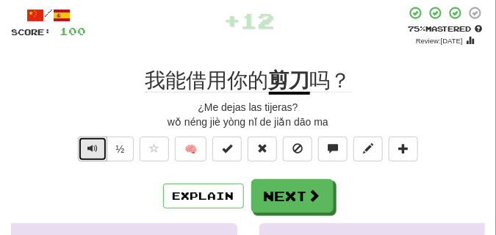
click at [101, 150] on button "Text-to-speech controls" at bounding box center [92, 149] width 29 height 25
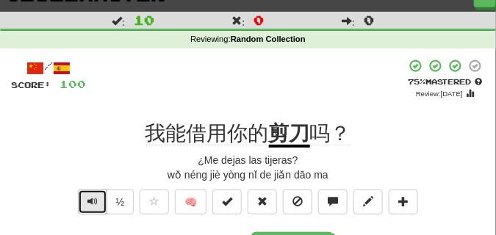
scroll to position [37, 0]
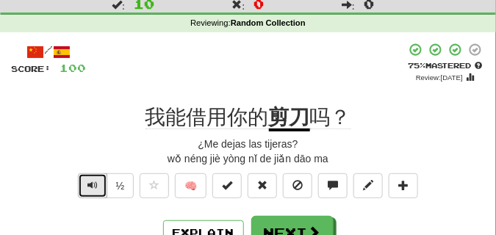
click at [93, 188] on span "Text-to-speech controls" at bounding box center [93, 185] width 10 height 10
click at [93, 186] on span "Text-to-speech controls" at bounding box center [93, 185] width 10 height 10
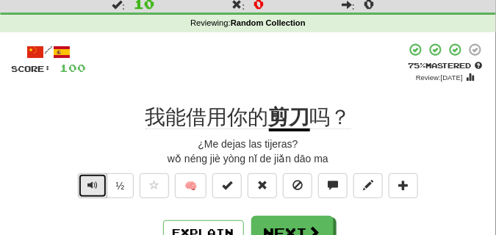
click at [93, 186] on span "Text-to-speech controls" at bounding box center [93, 185] width 10 height 10
click at [92, 183] on span "Text-to-speech controls" at bounding box center [93, 185] width 10 height 10
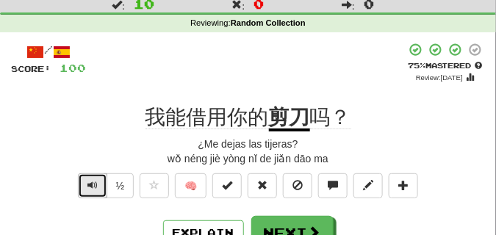
click at [92, 183] on span "Text-to-speech controls" at bounding box center [93, 185] width 10 height 10
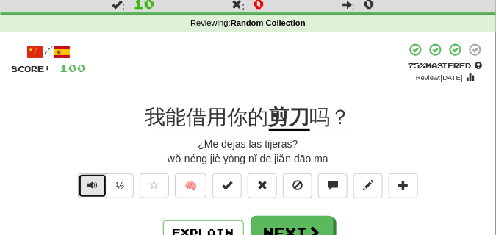
click at [92, 183] on span "Text-to-speech controls" at bounding box center [93, 185] width 10 height 10
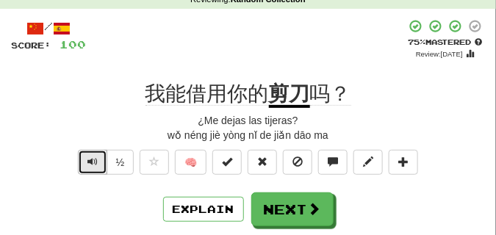
scroll to position [74, 0]
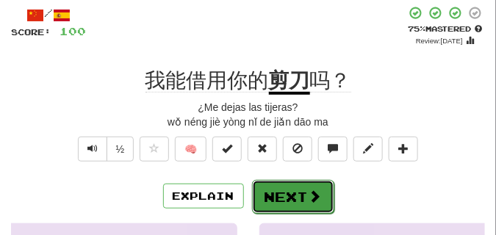
click at [287, 188] on button "Next" at bounding box center [293, 197] width 82 height 34
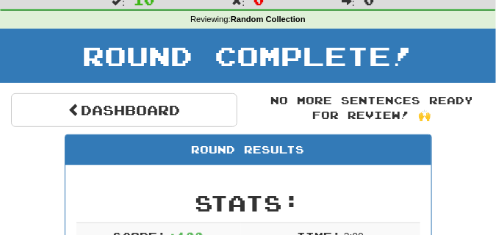
scroll to position [28, 0]
